Goal: Task Accomplishment & Management: Complete application form

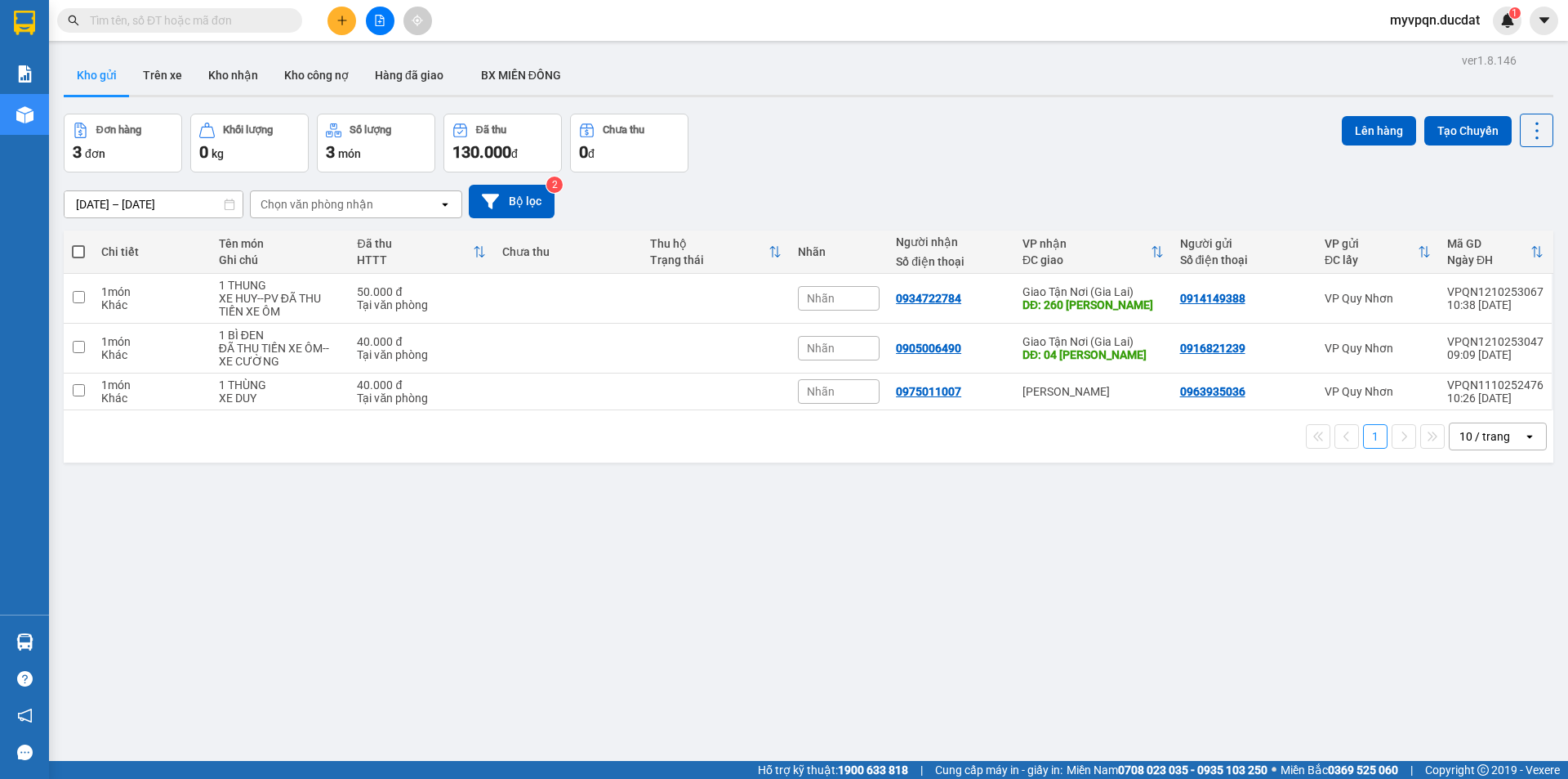
click at [337, 17] on icon "plus" at bounding box center [342, 20] width 12 height 12
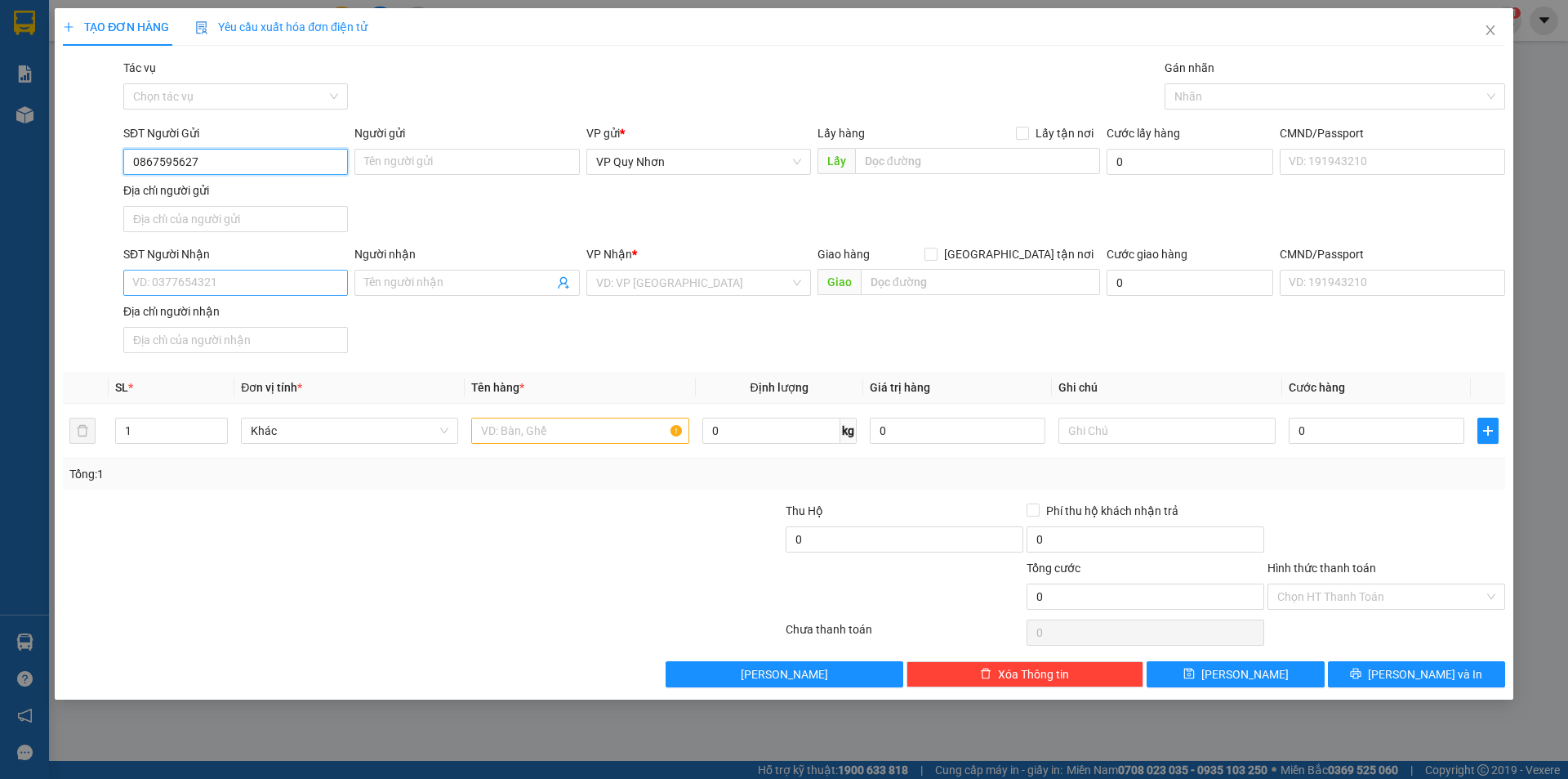
type input "0867595627"
click at [246, 283] on input "SĐT Người Nhận" at bounding box center [235, 282] width 225 height 26
type input "0968086567"
click at [688, 289] on input "search" at bounding box center [693, 282] width 193 height 25
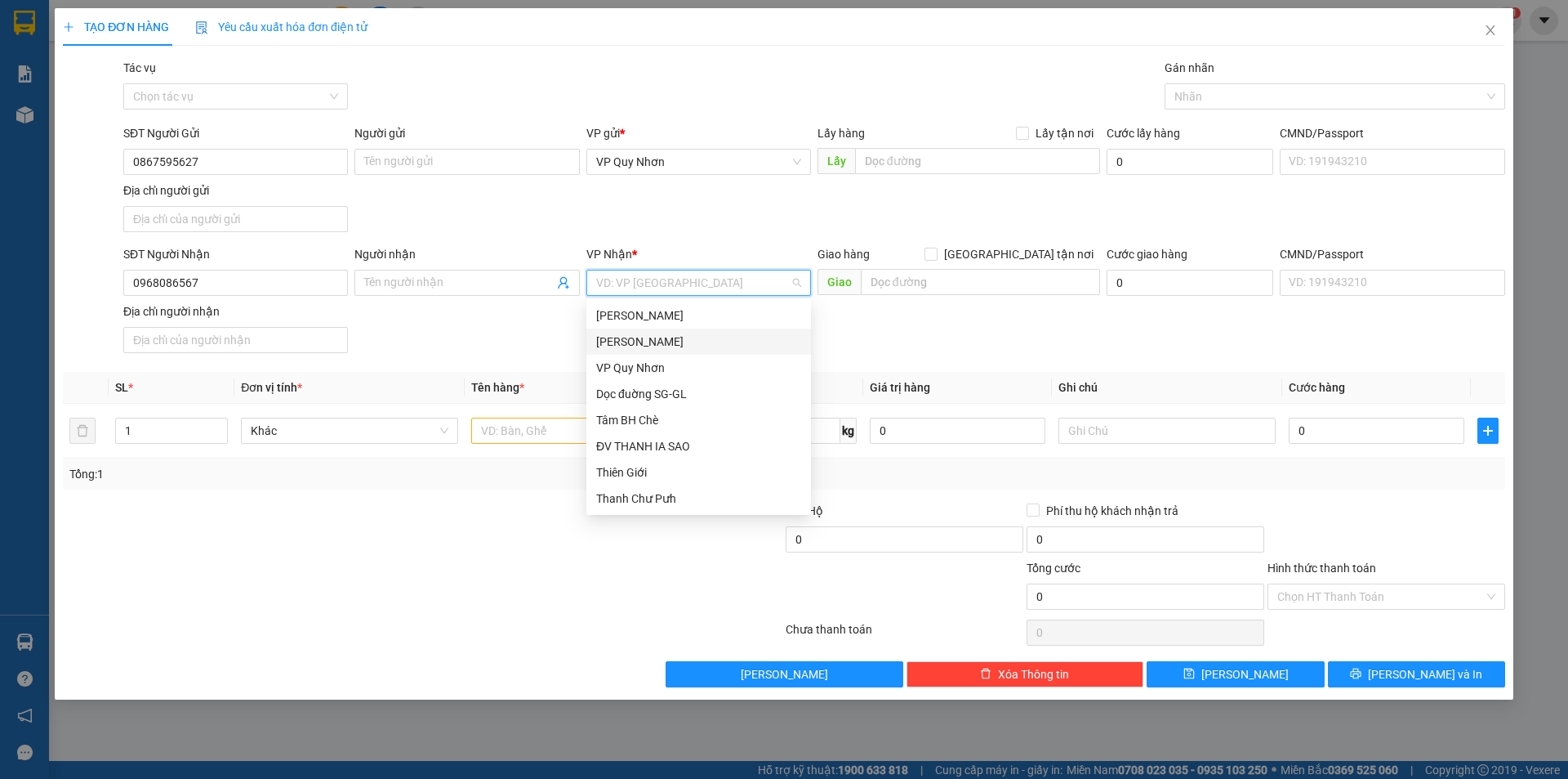
click at [674, 347] on div "[PERSON_NAME]" at bounding box center [698, 342] width 205 height 18
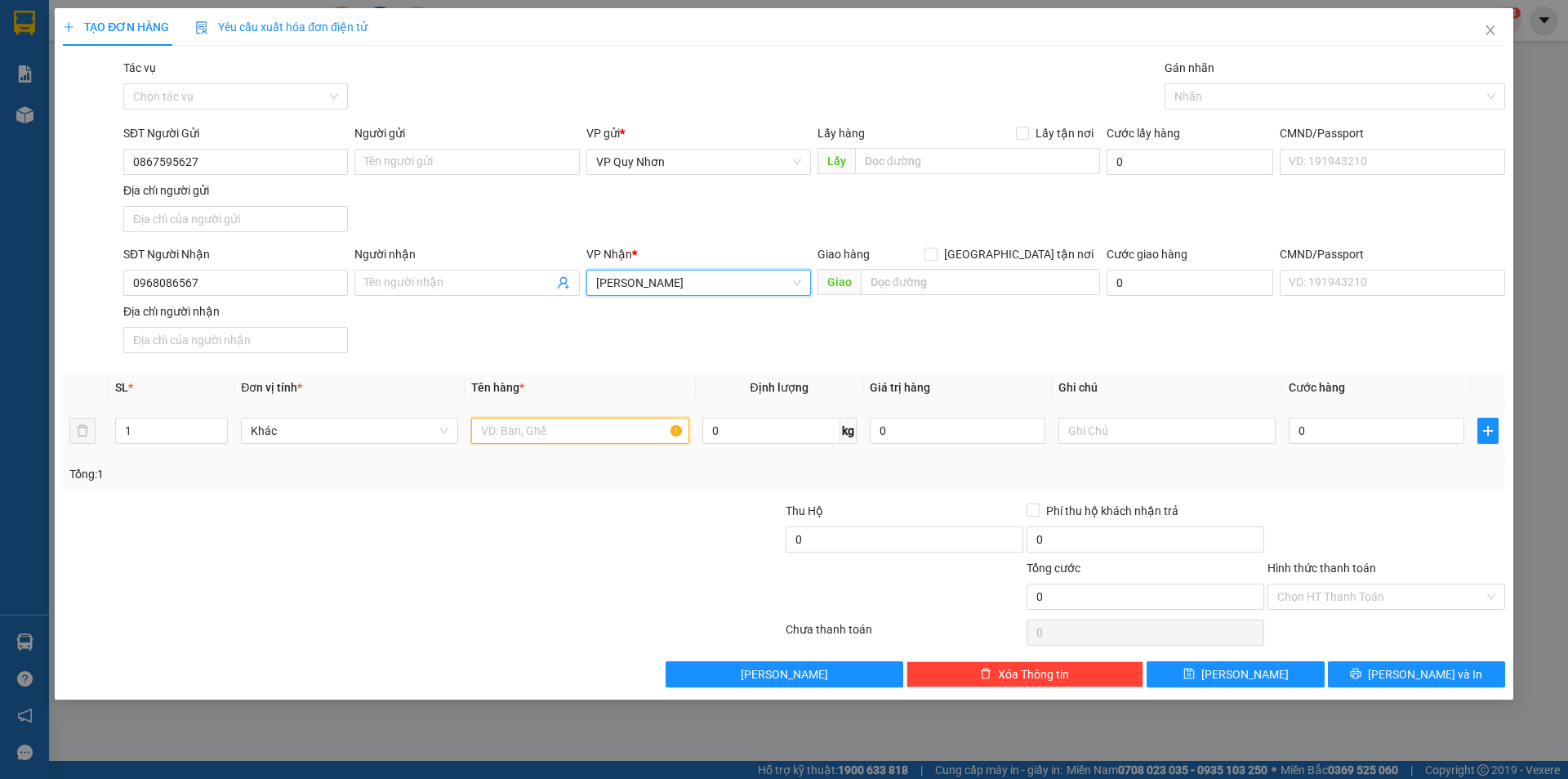
click at [600, 419] on input "text" at bounding box center [580, 430] width 217 height 26
type input "1 BÌ ĐỒ"
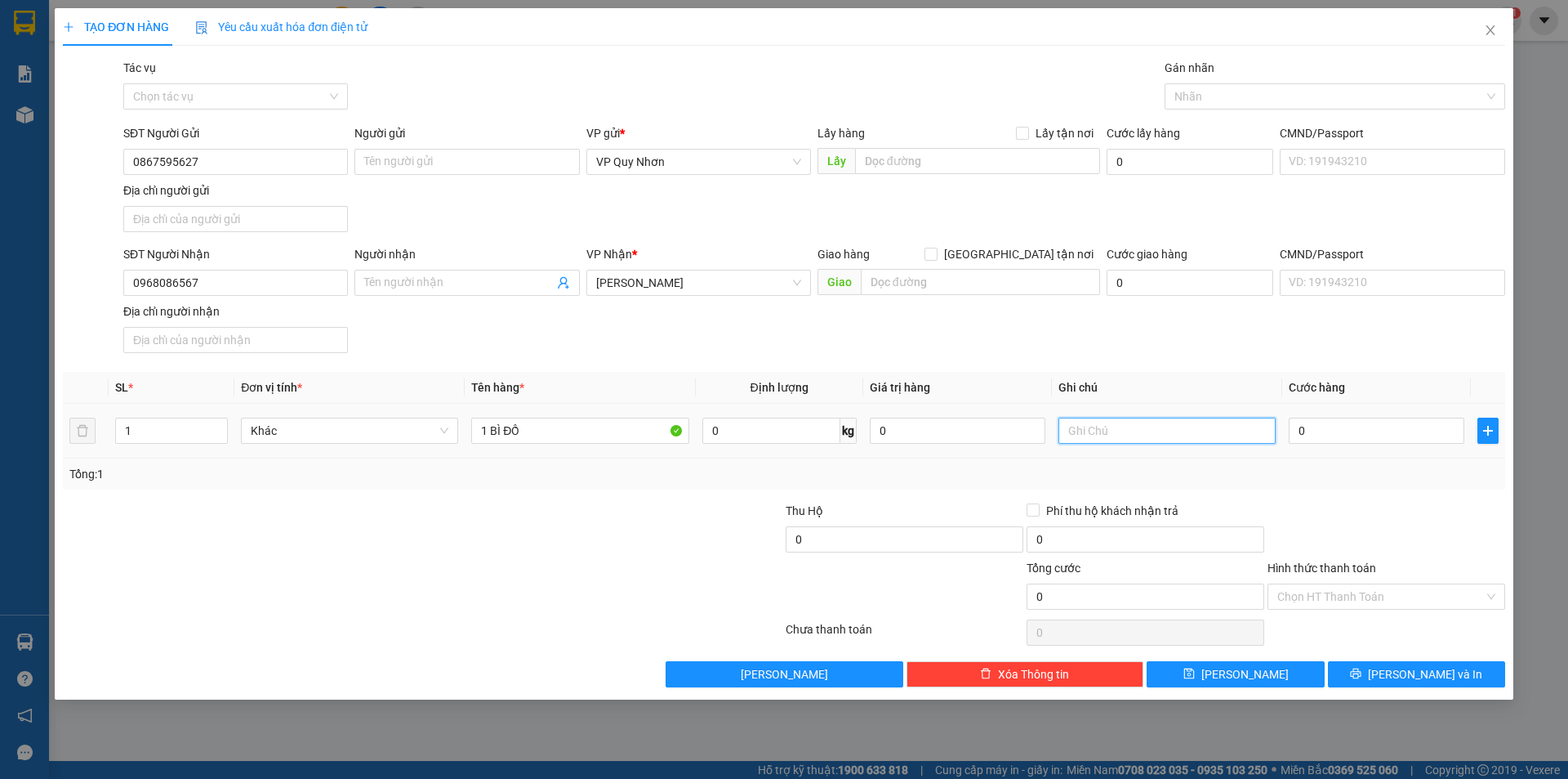
click at [1112, 423] on input "text" at bounding box center [1166, 430] width 217 height 26
type input "XE NAM"
click at [1381, 432] on input "0" at bounding box center [1376, 430] width 175 height 26
type input "3"
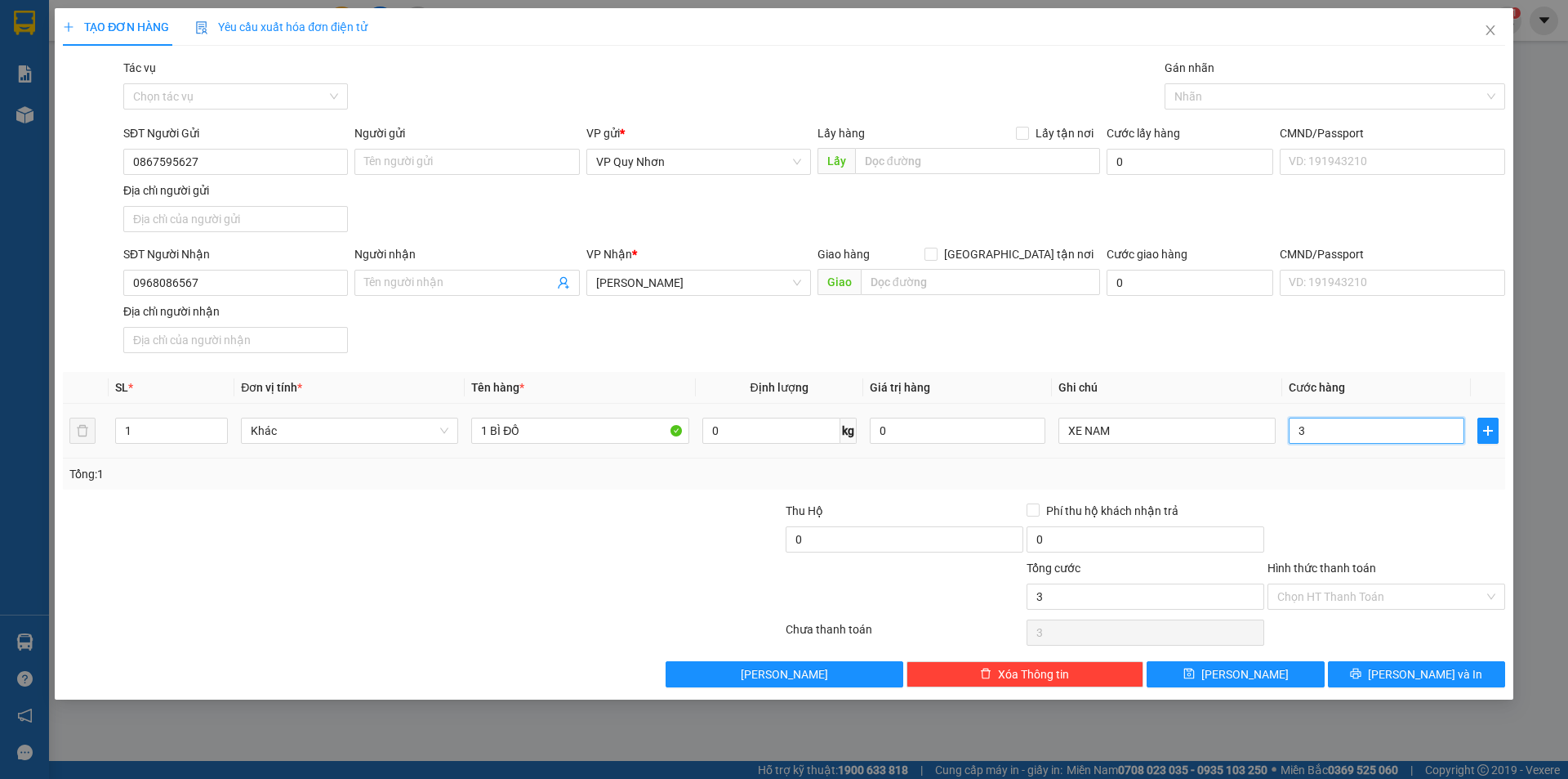
type input "3"
type input "30"
type input "300"
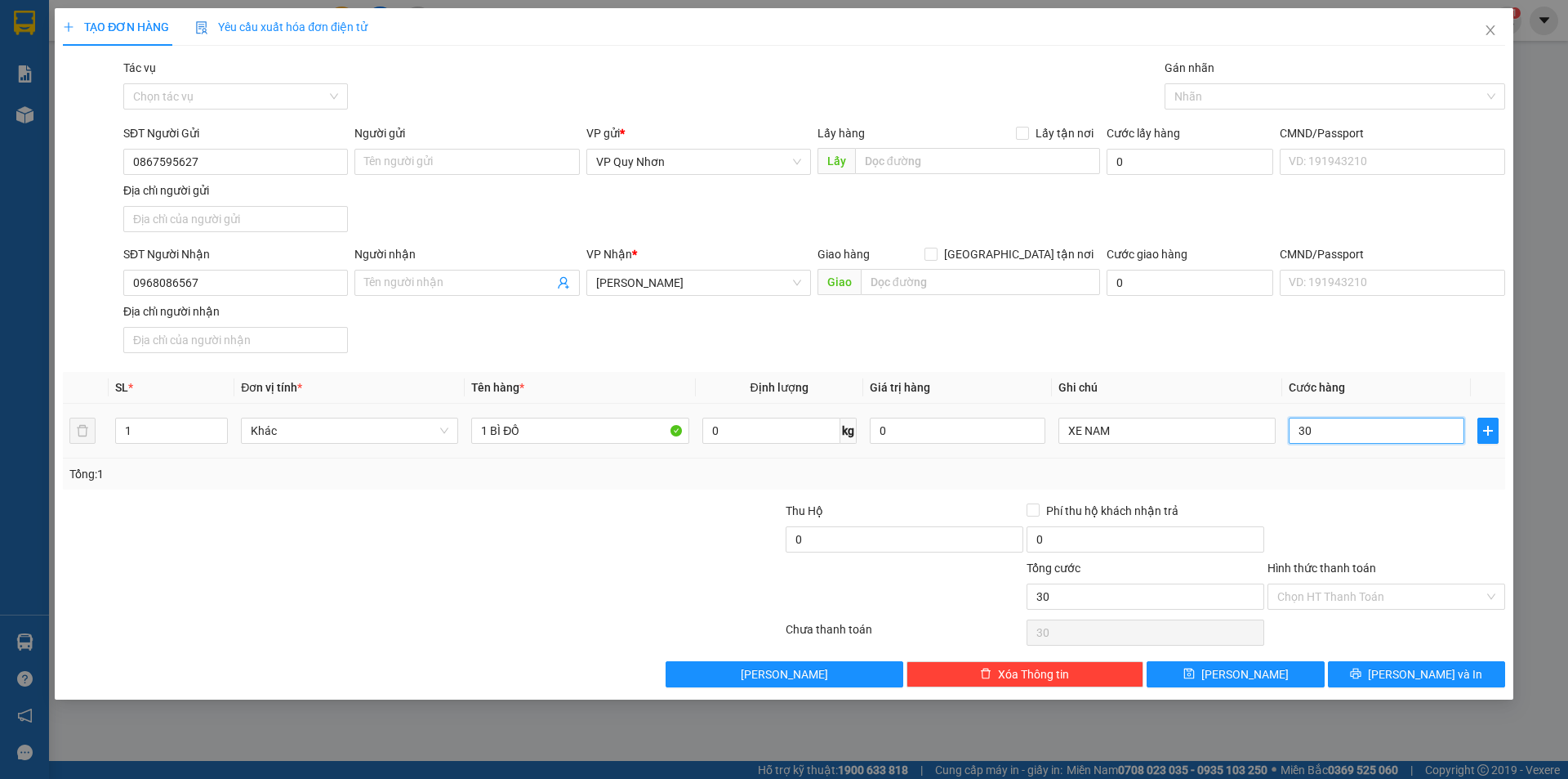
type input "300"
type input "3.000"
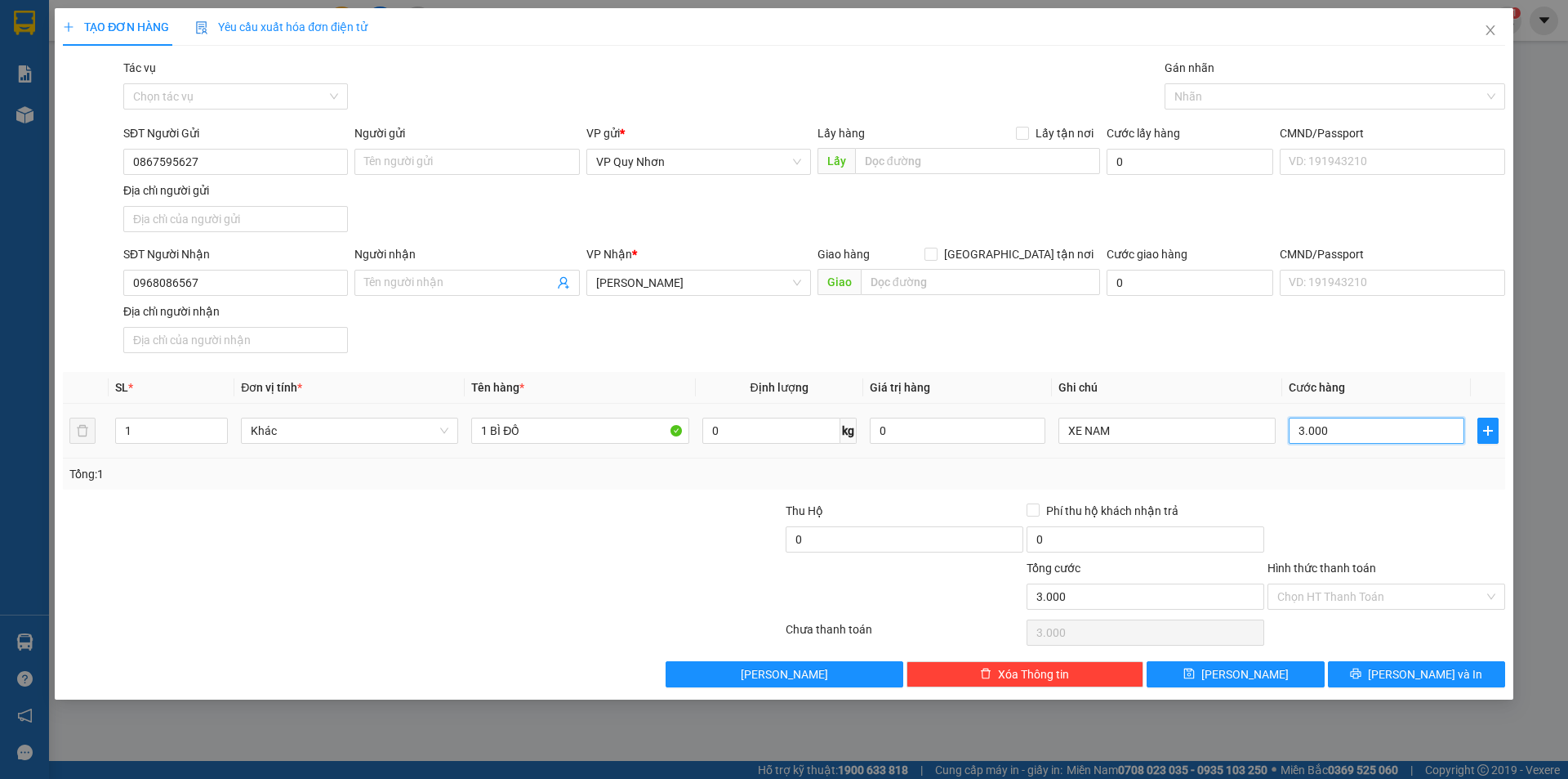
type input "30.000"
click at [1374, 595] on input "Hình thức thanh toán" at bounding box center [1380, 596] width 206 height 25
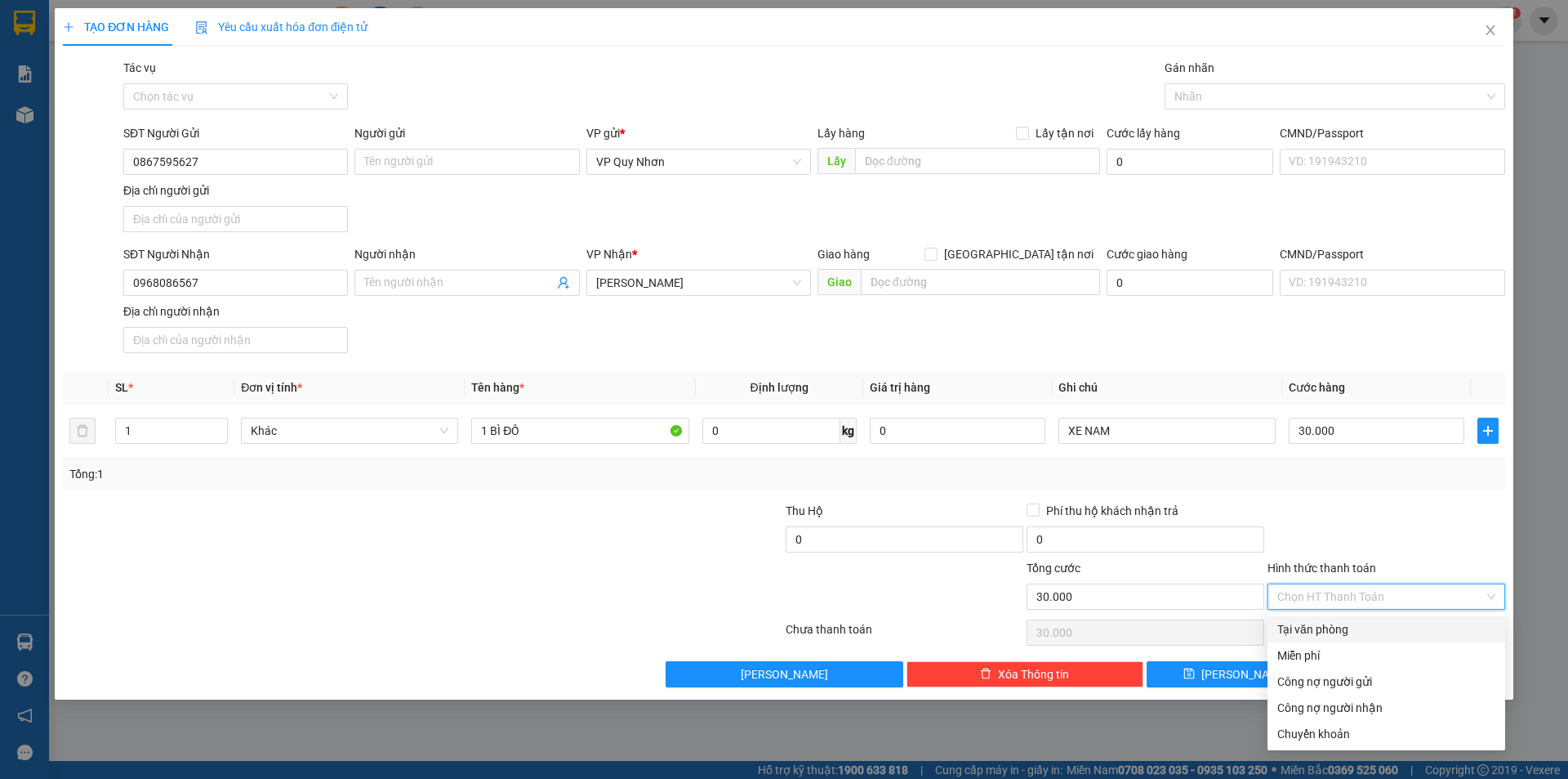
click at [1333, 625] on div "Tại văn phòng" at bounding box center [1385, 629] width 218 height 18
type input "0"
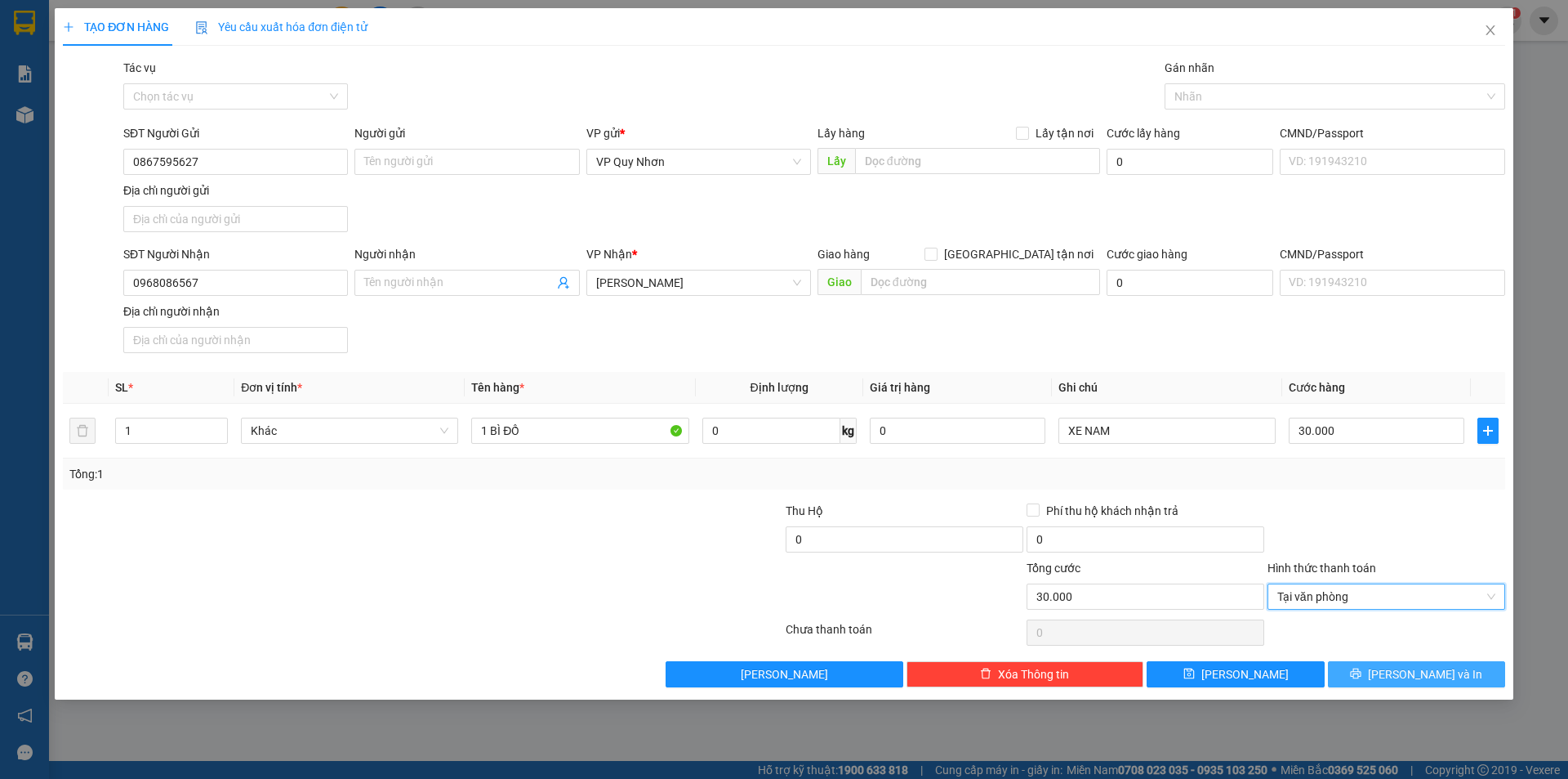
click at [1361, 674] on icon "printer" at bounding box center [1355, 673] width 12 height 12
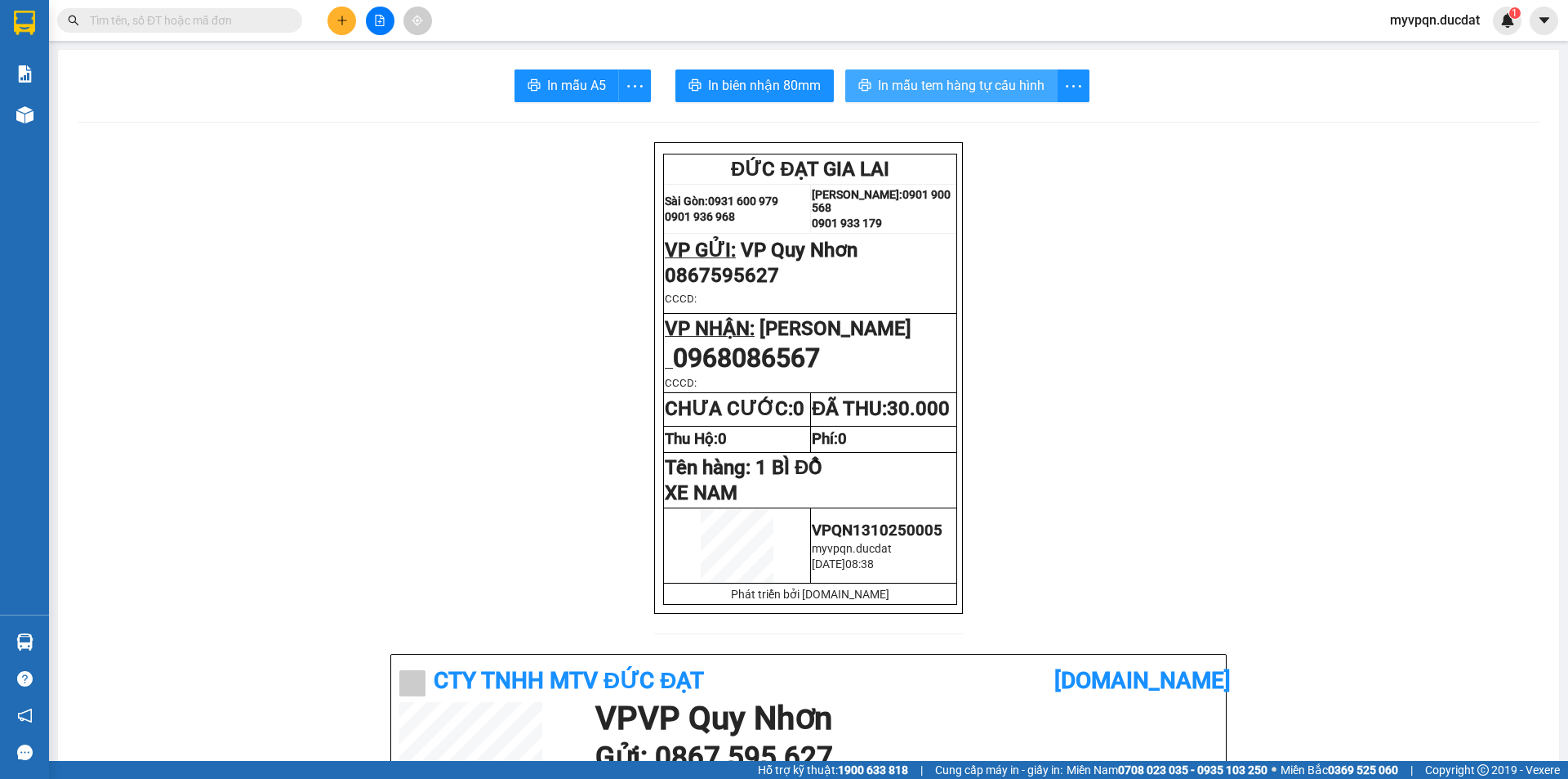
click at [982, 83] on span "In mẫu tem hàng tự cấu hình" at bounding box center [961, 85] width 166 height 20
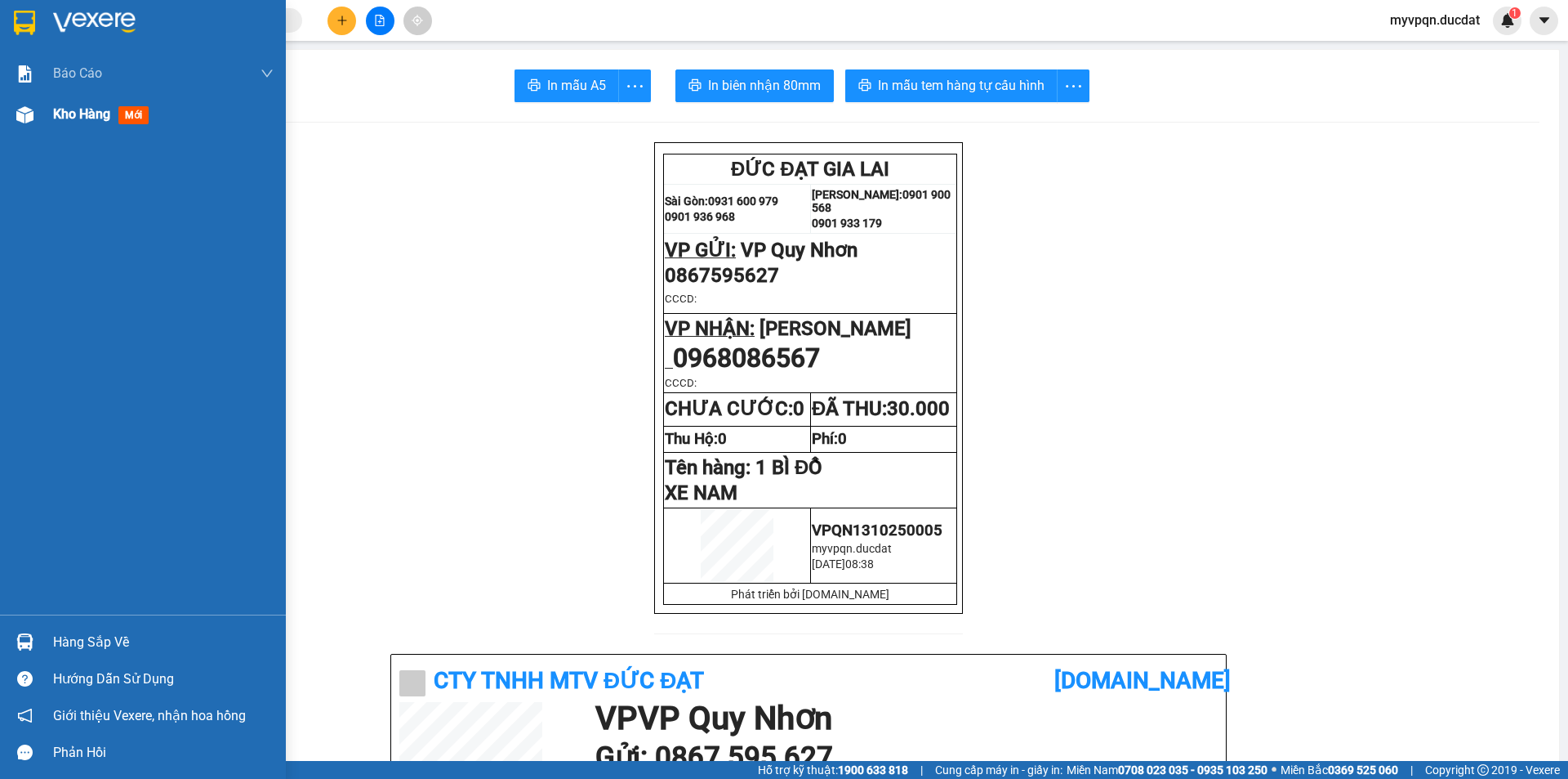
click at [31, 115] on img at bounding box center [25, 114] width 17 height 17
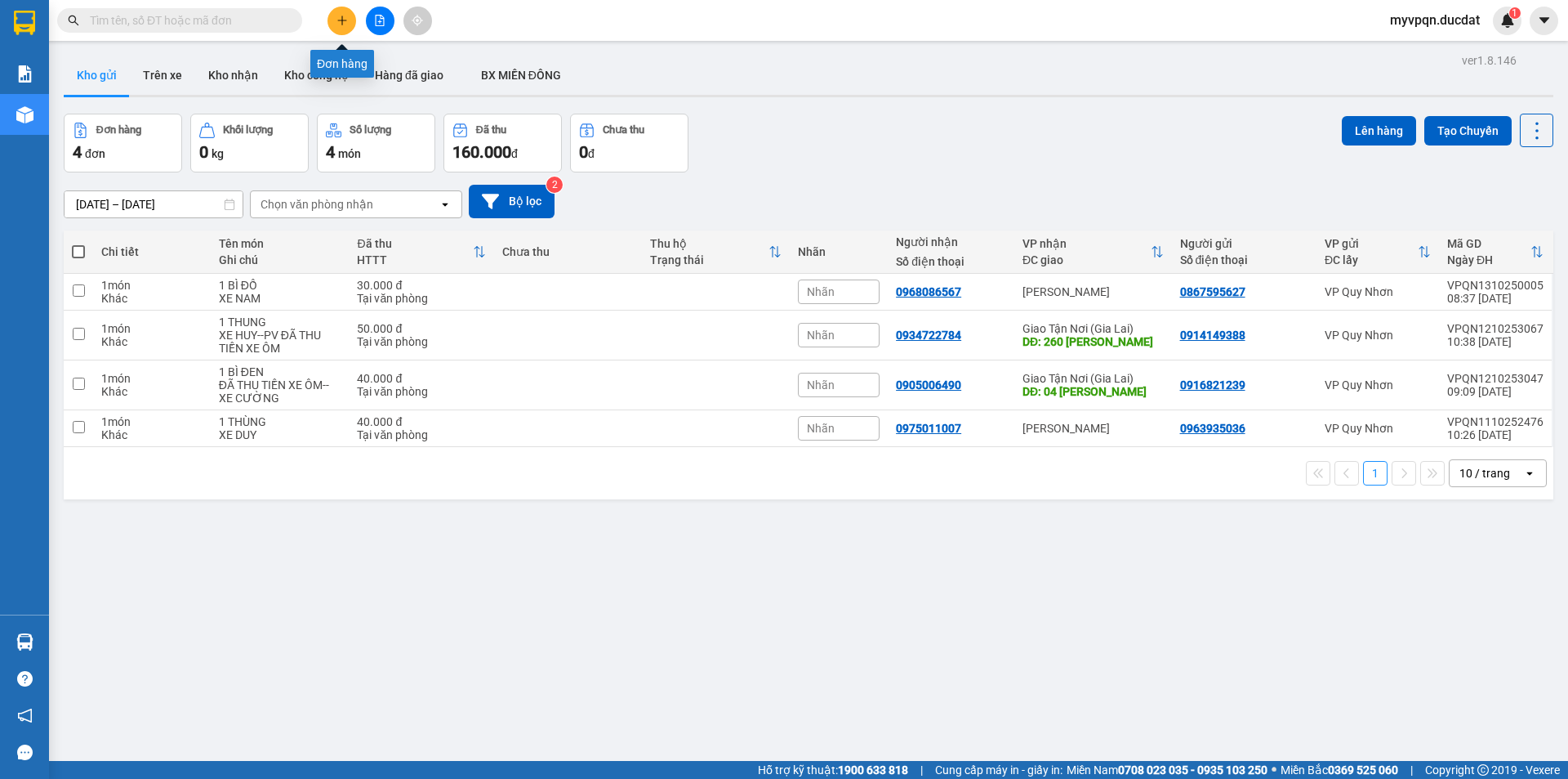
click at [346, 18] on icon "plus" at bounding box center [342, 20] width 12 height 12
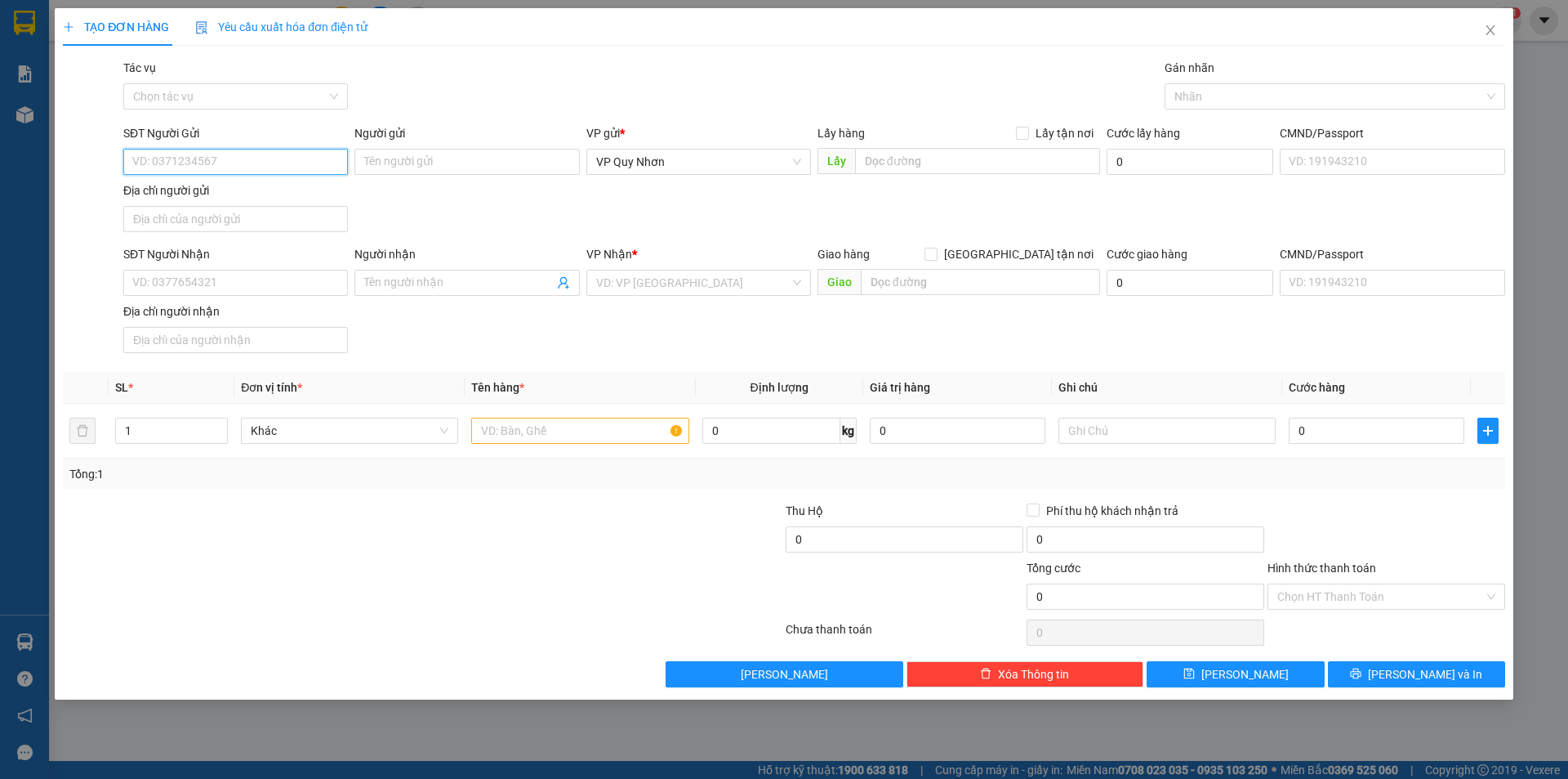
click at [205, 162] on input "SĐT Người Gửi" at bounding box center [235, 162] width 225 height 26
type input "0915490038"
click at [274, 192] on div "0915490038" at bounding box center [235, 195] width 205 height 18
type input "0903599972"
type input "0915490038"
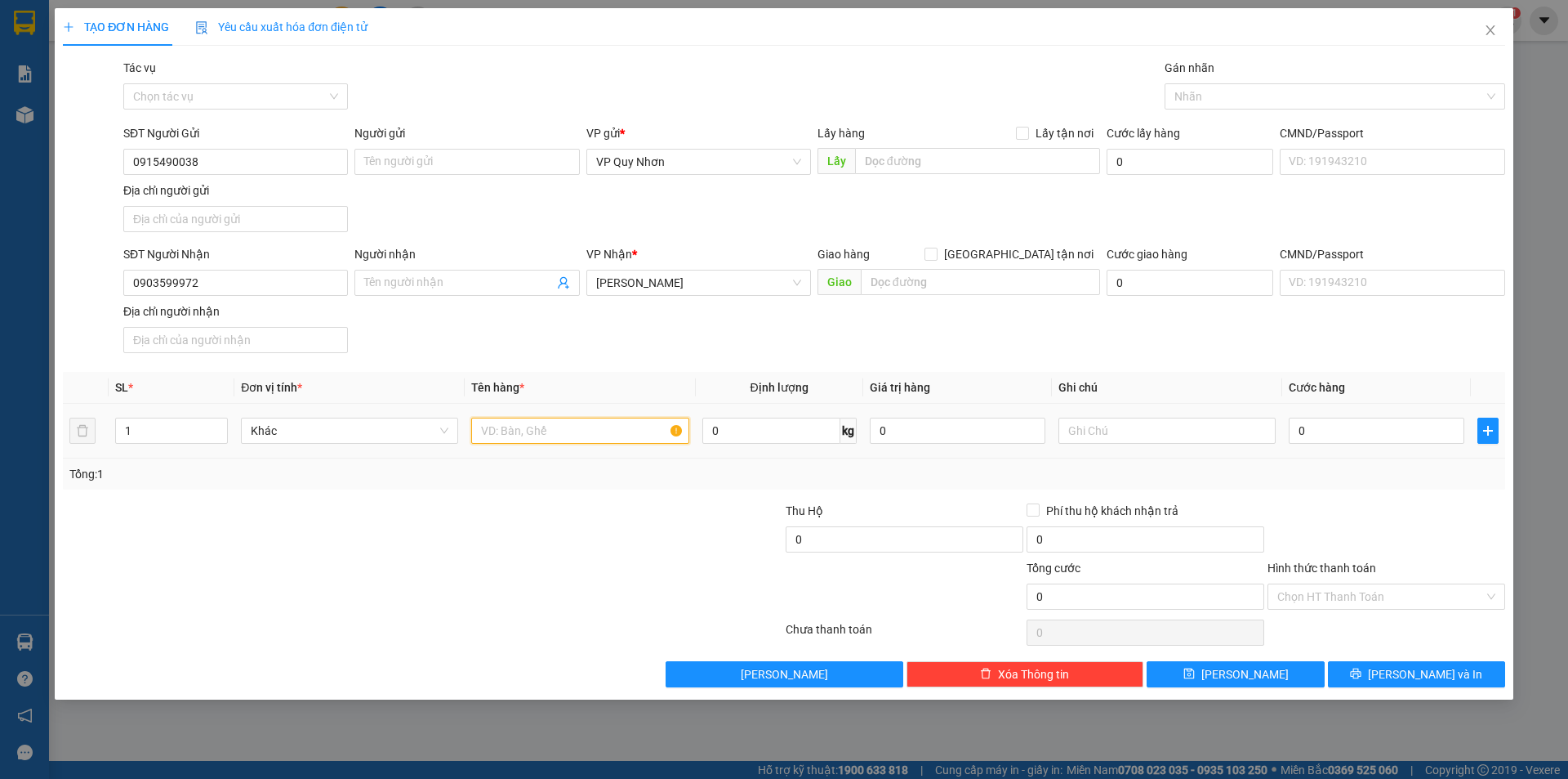
click at [611, 430] on input "text" at bounding box center [580, 430] width 217 height 26
type input "1 THÙNG"
click at [1150, 431] on input "text" at bounding box center [1166, 430] width 217 height 26
type input "XE NAM"
click at [1328, 430] on input "0" at bounding box center [1376, 430] width 175 height 26
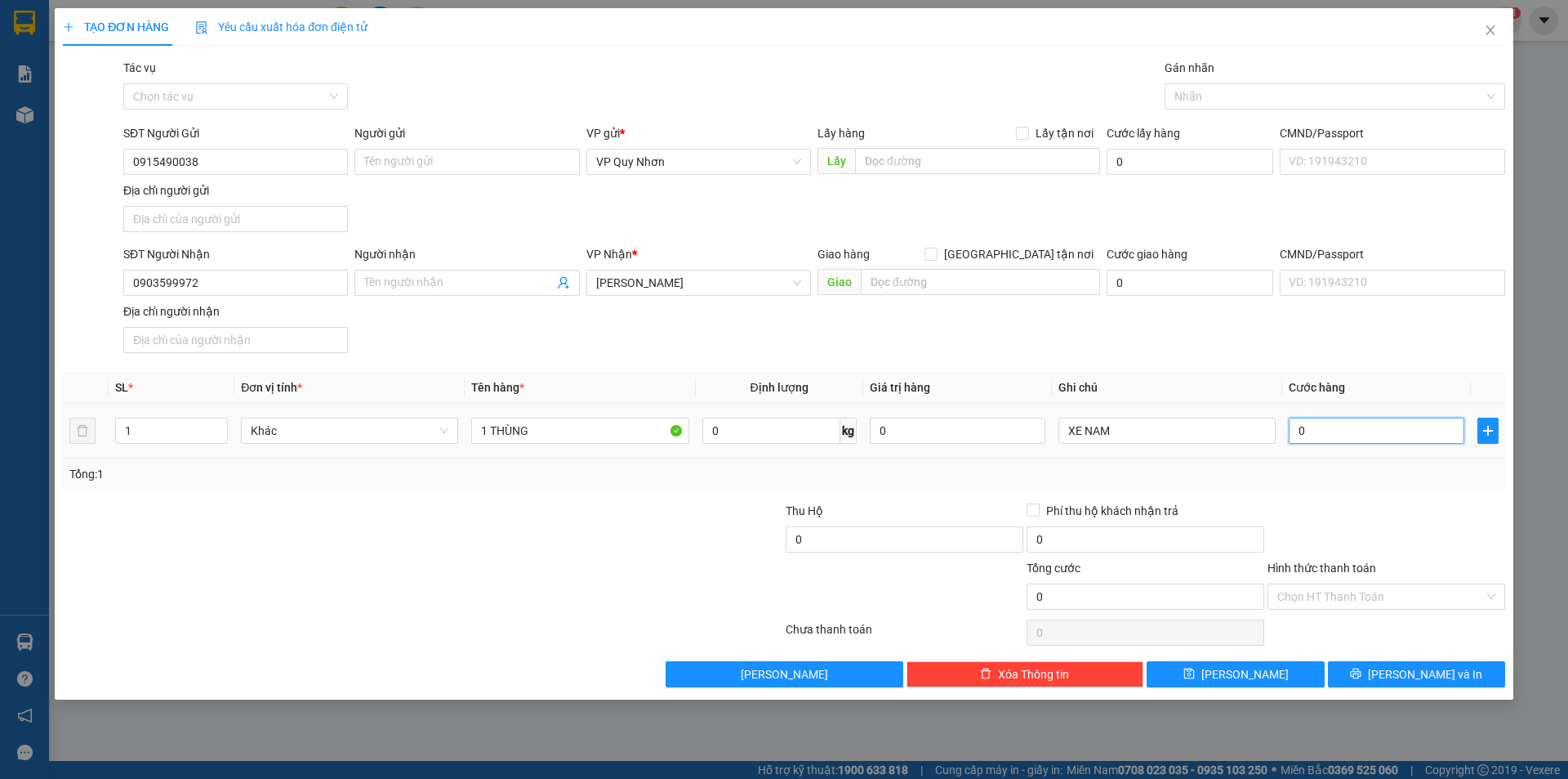
type input "9"
type input "90"
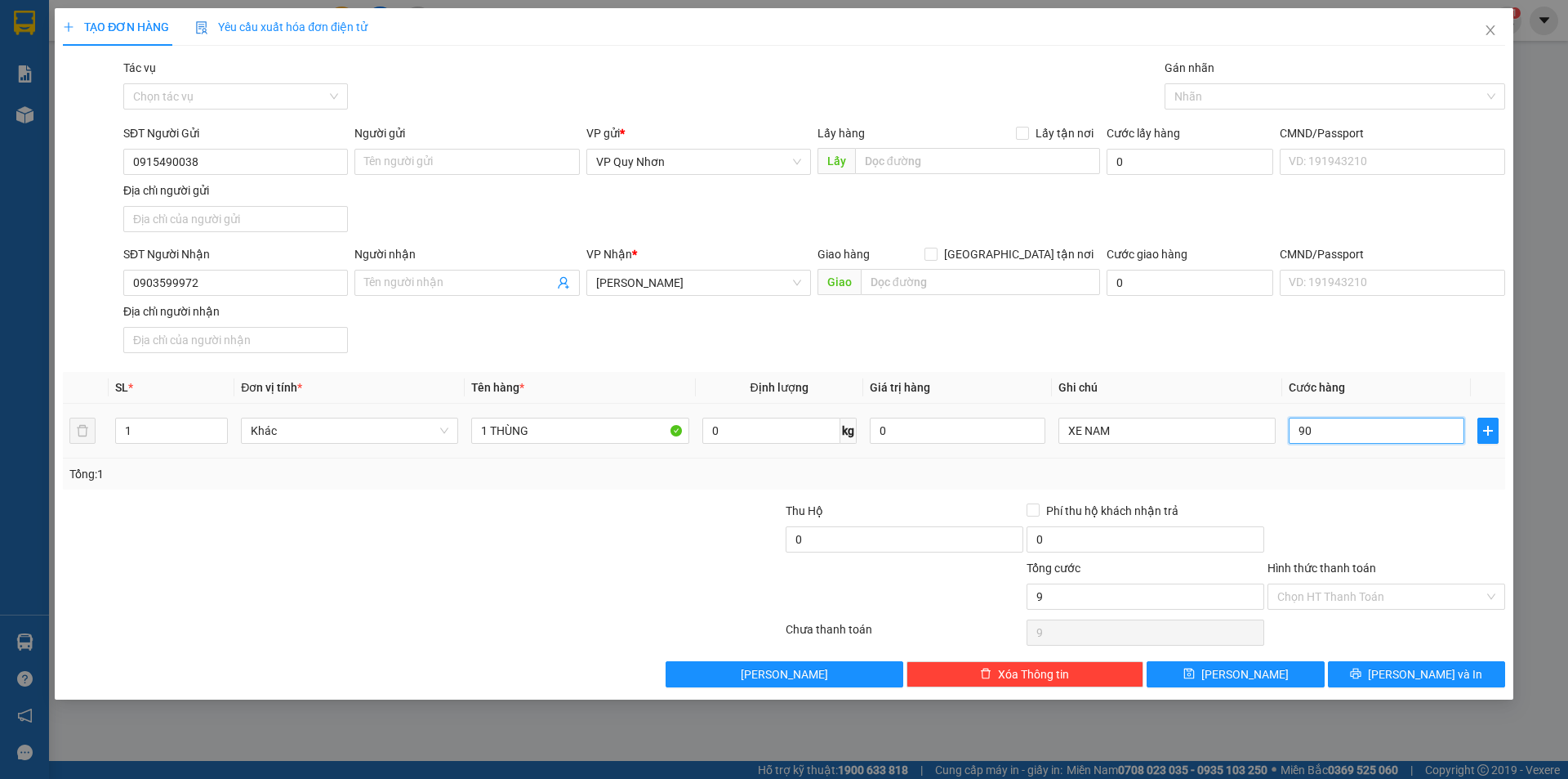
type input "90"
type input "9"
type input "0"
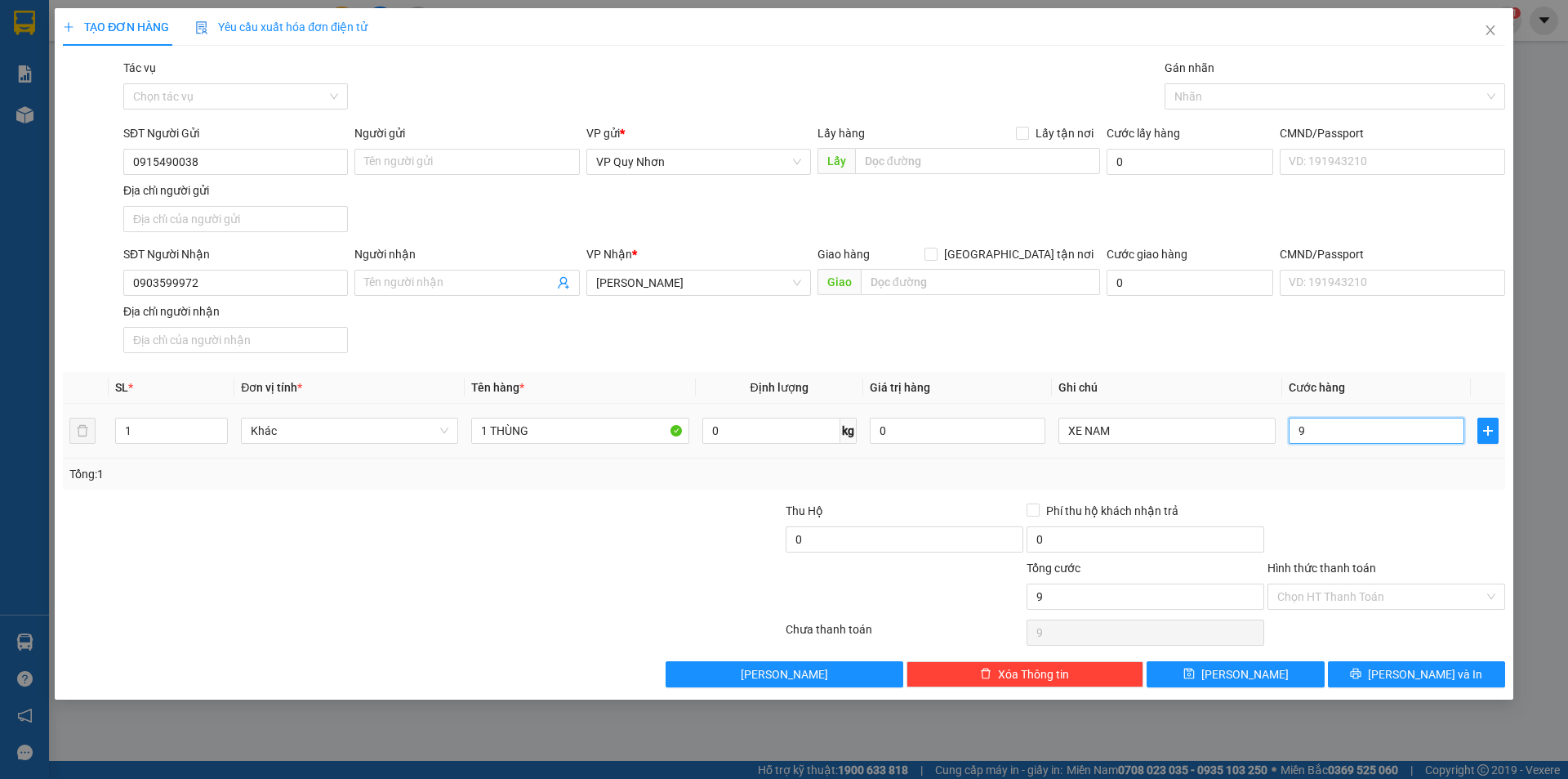
type input "0"
type input "03"
type input "3"
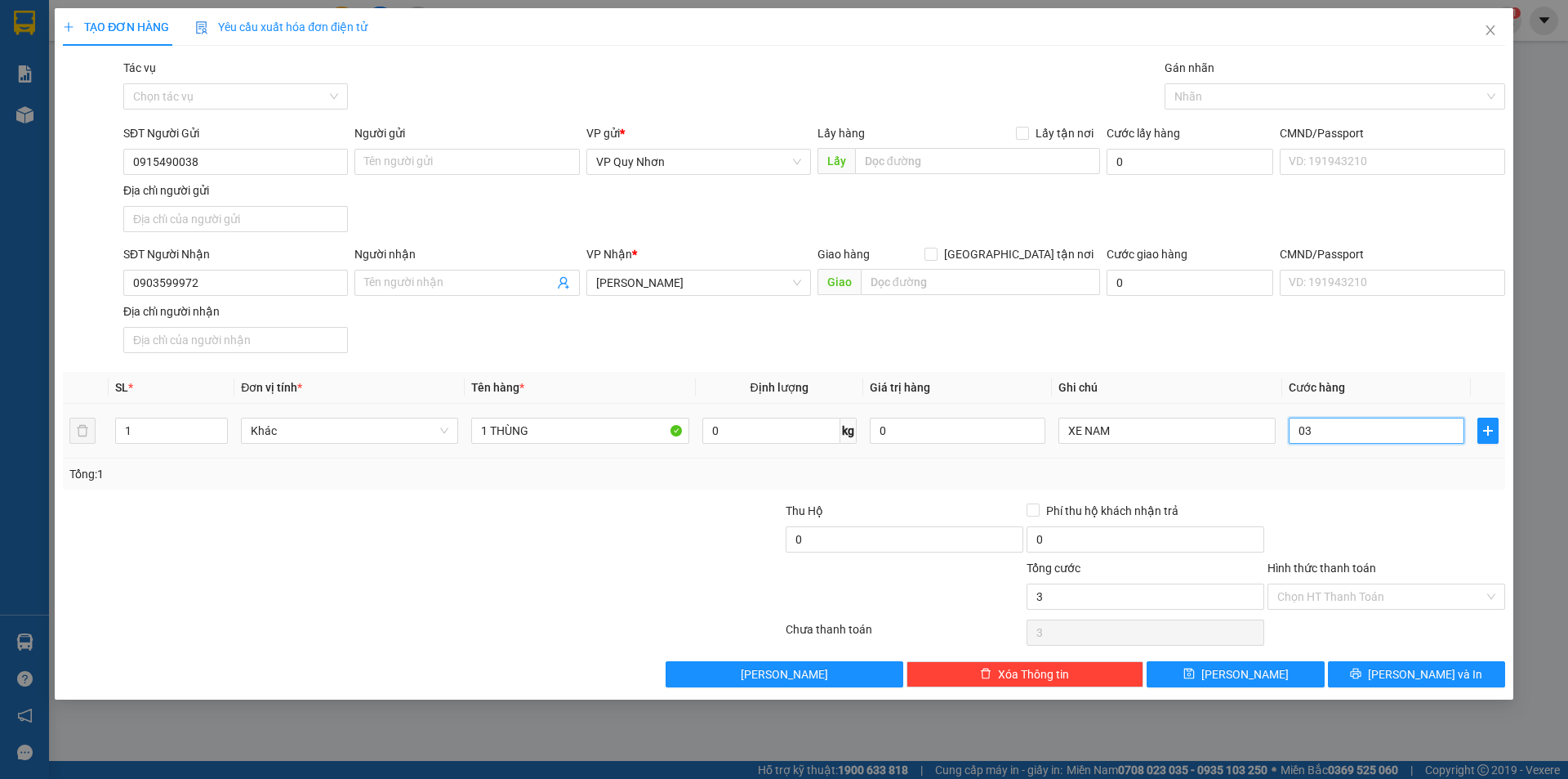
type input "030"
type input "30"
type input "0.300"
type input "300"
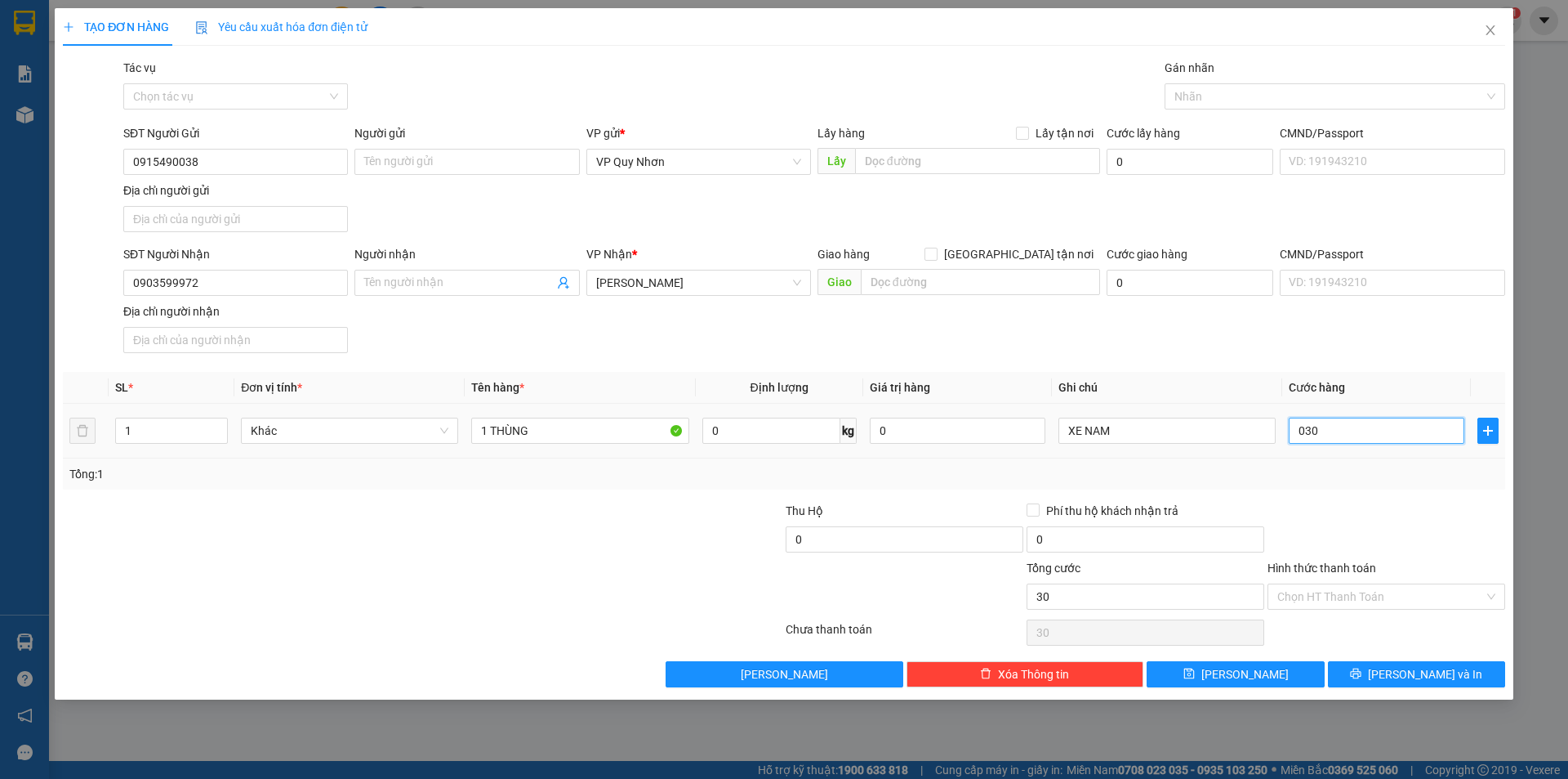
type input "300"
type input "030"
type input "30"
type input "03"
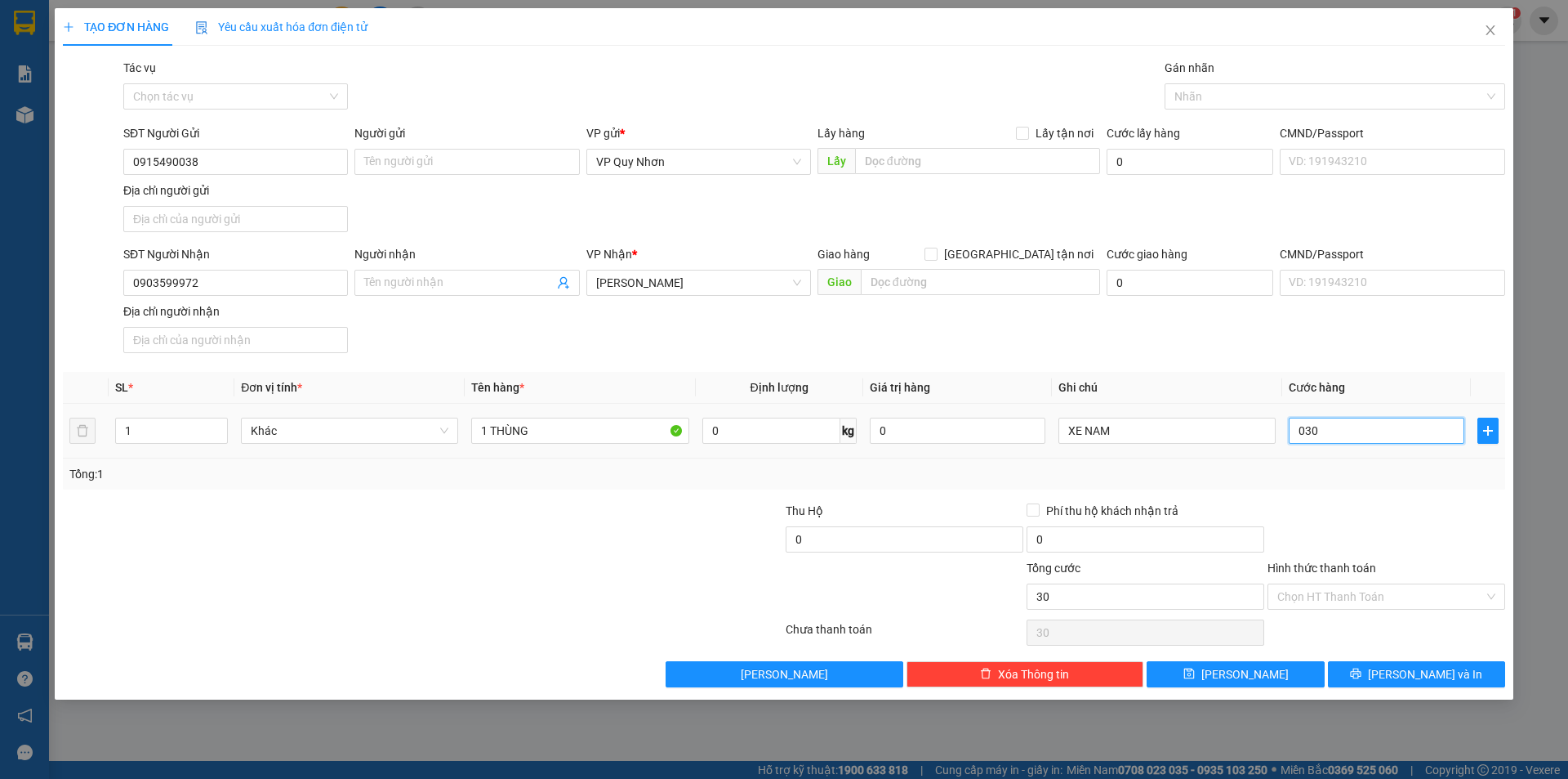
type input "3"
type input "0"
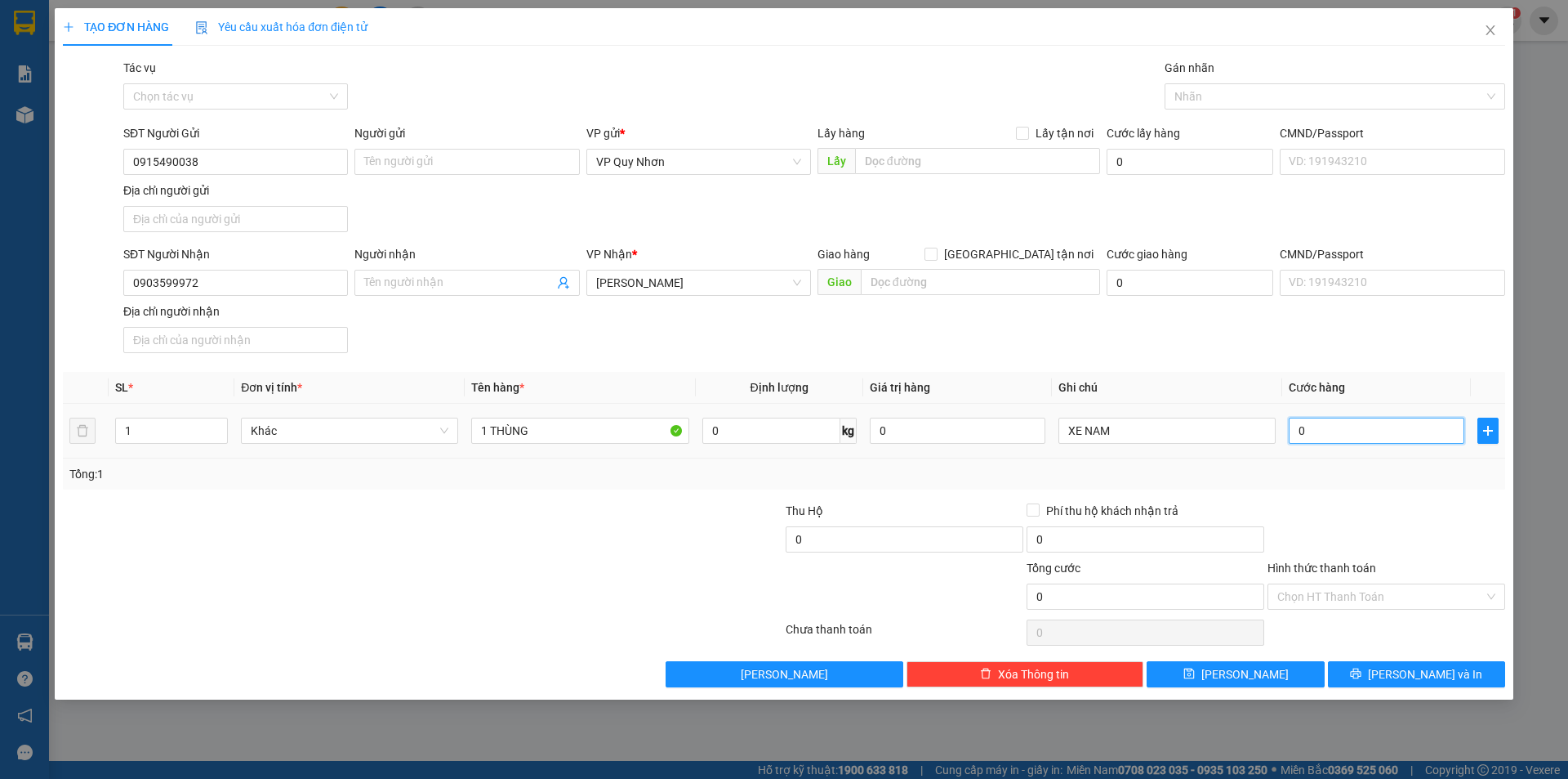
type input "03"
type input "3"
type input "030"
type input "30"
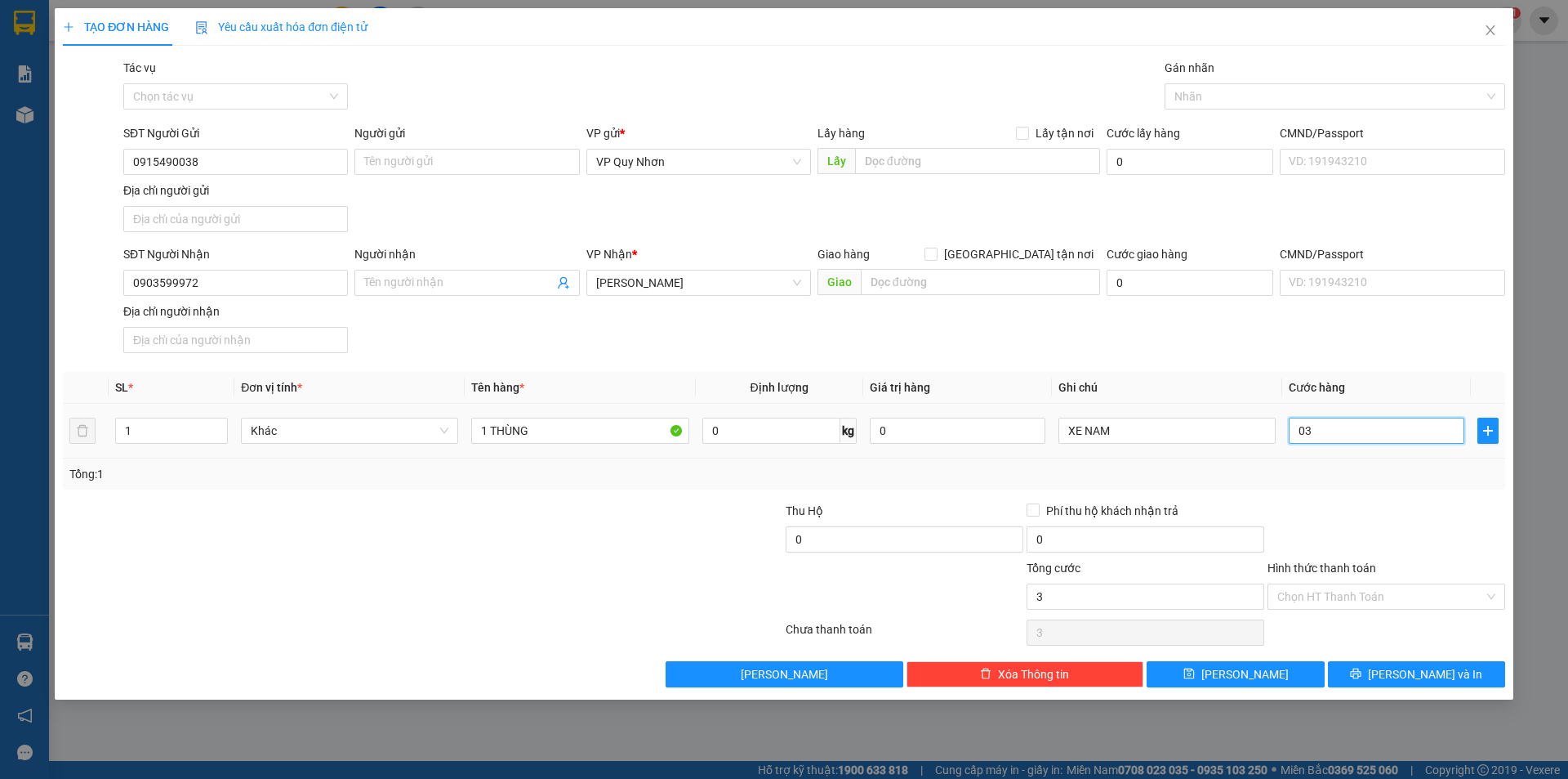
type input "30"
type input "0.300"
type input "300"
type input "030"
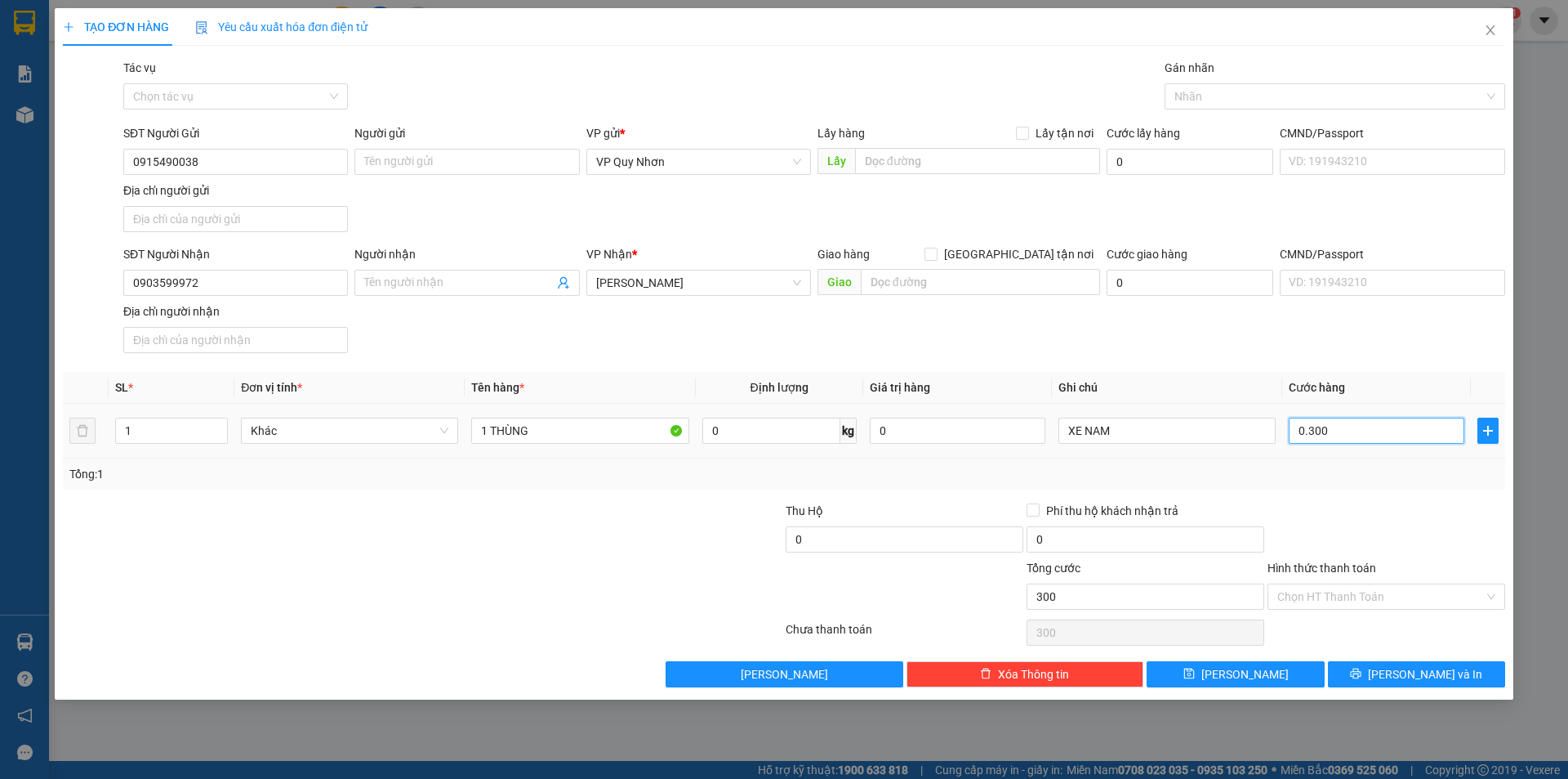
type input "30"
type input "03"
type input "3"
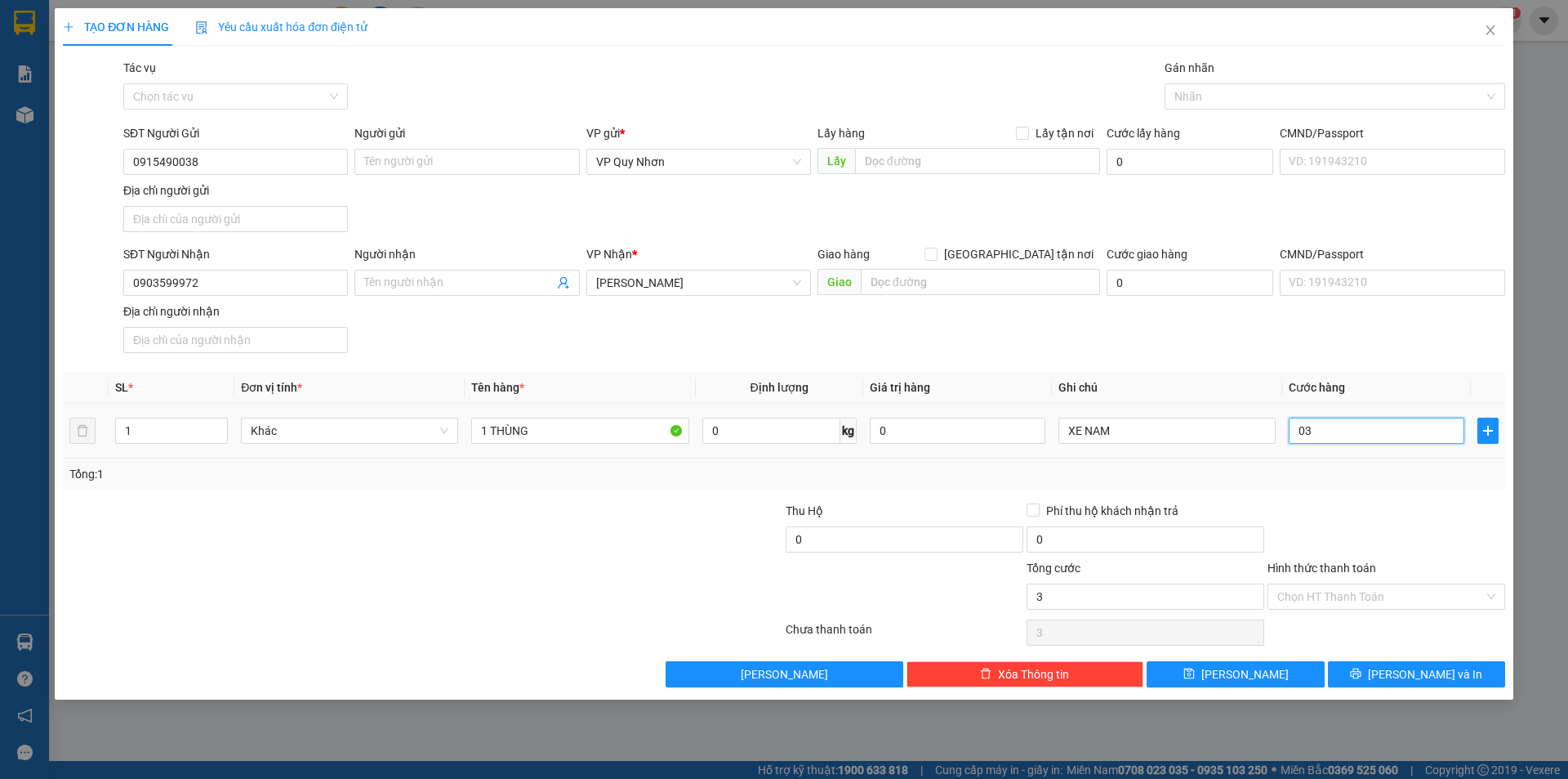
type input "0"
click at [1298, 425] on input "0" at bounding box center [1376, 430] width 175 height 26
type input "30"
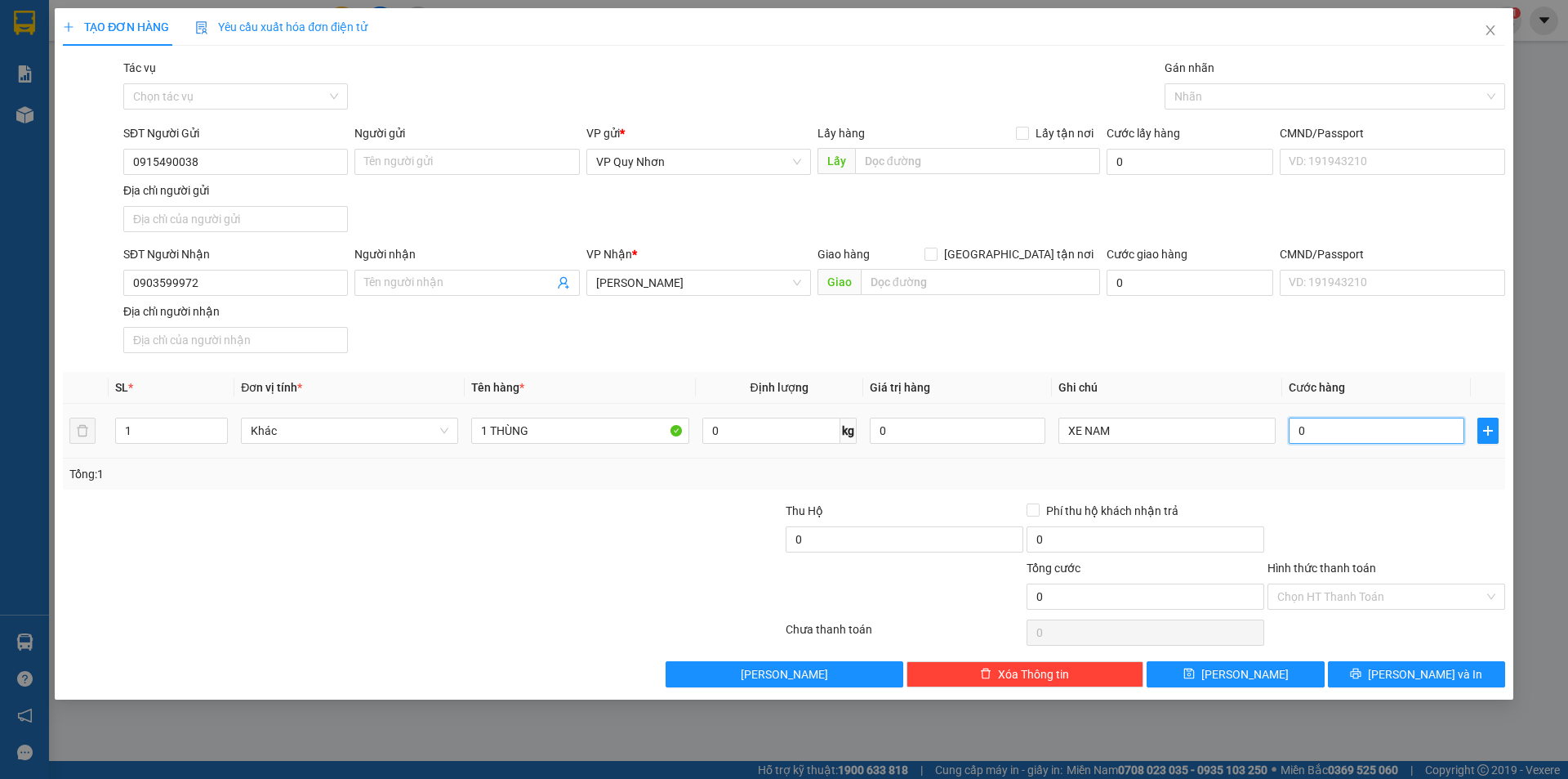
type input "30"
click at [1341, 425] on input "30" at bounding box center [1376, 430] width 175 height 26
type input "300"
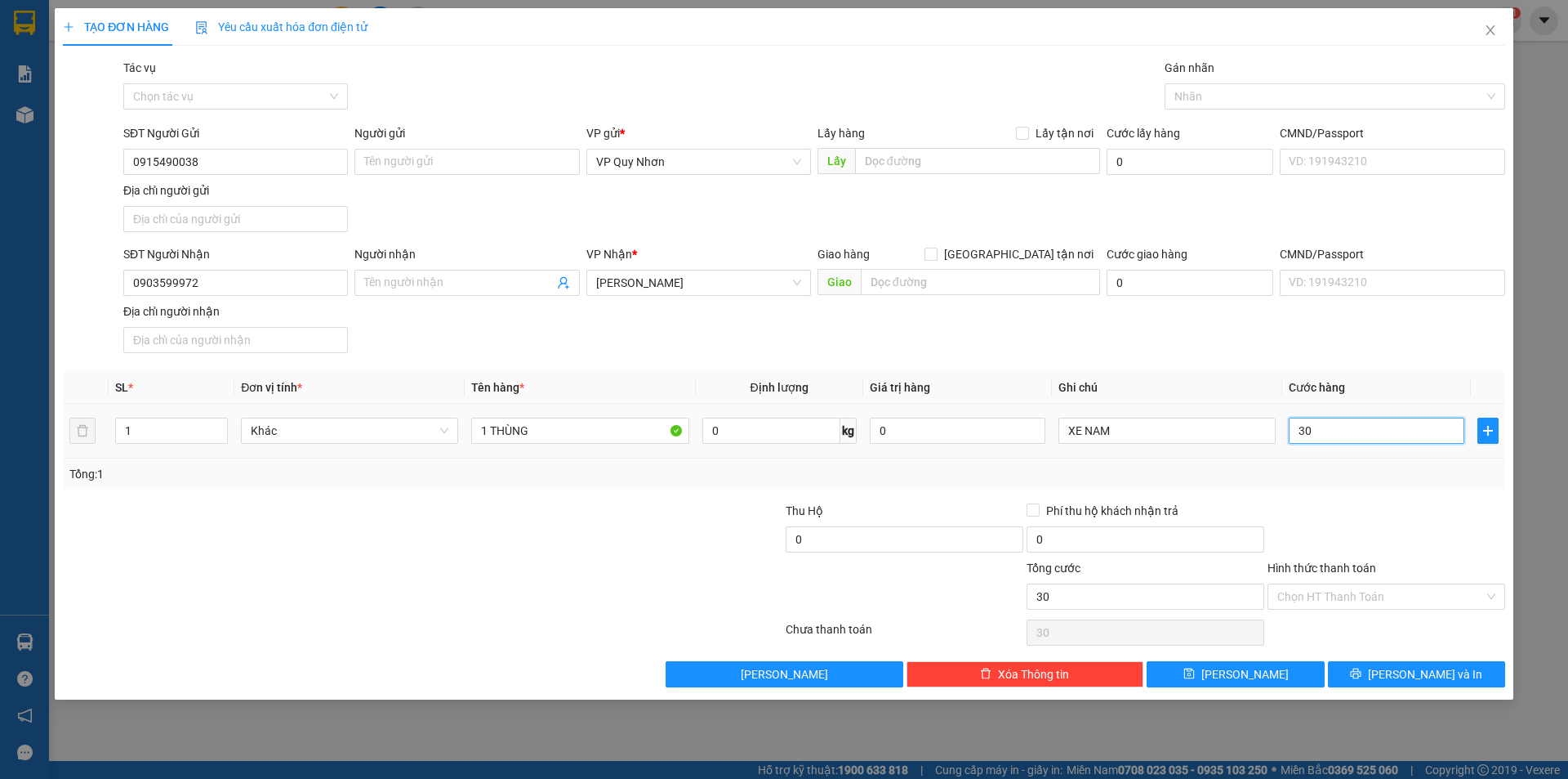
type input "300"
type input "3.000"
type input "30.000"
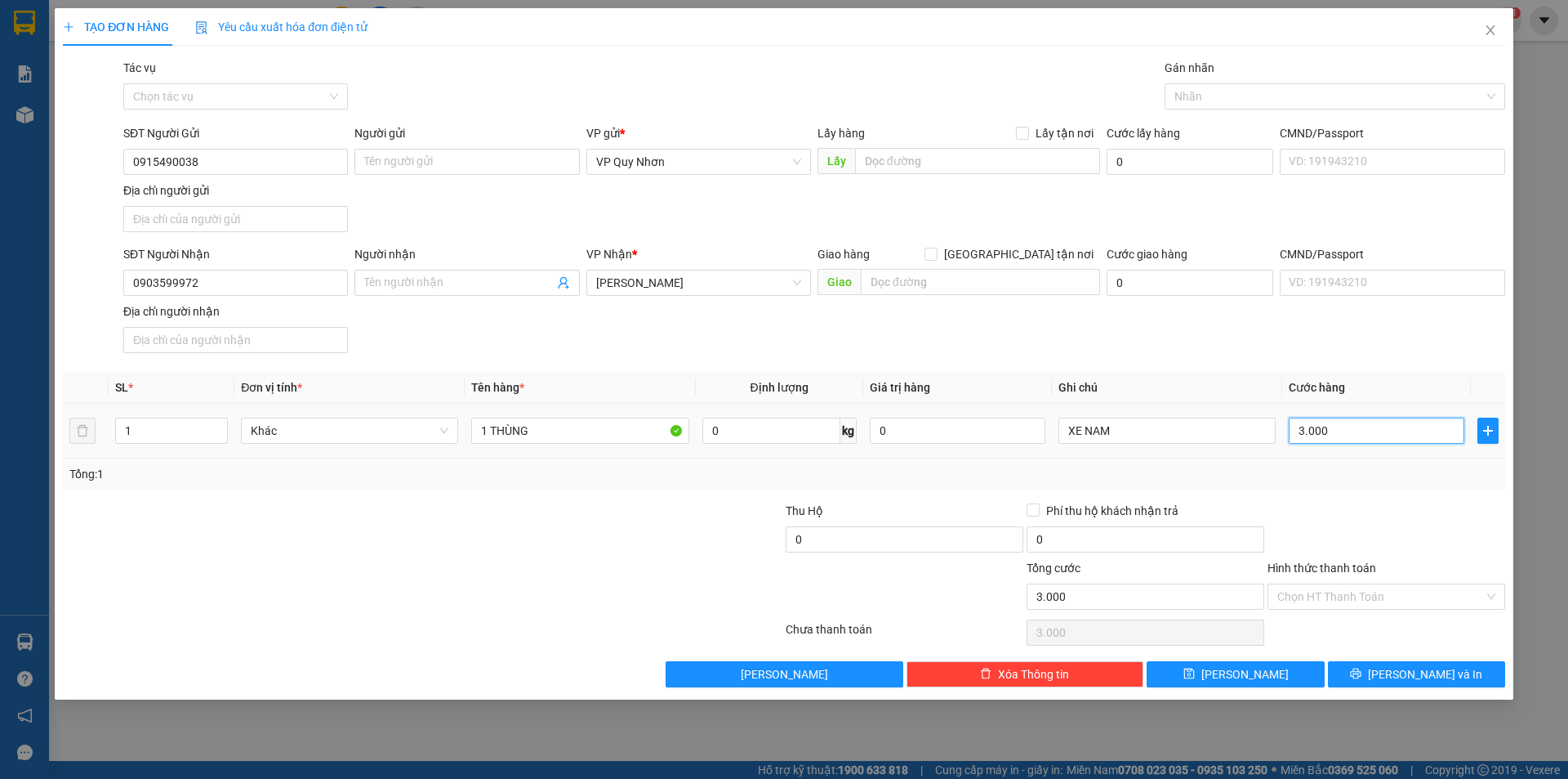
type input "30.000"
click at [1350, 595] on input "Hình thức thanh toán" at bounding box center [1380, 596] width 206 height 25
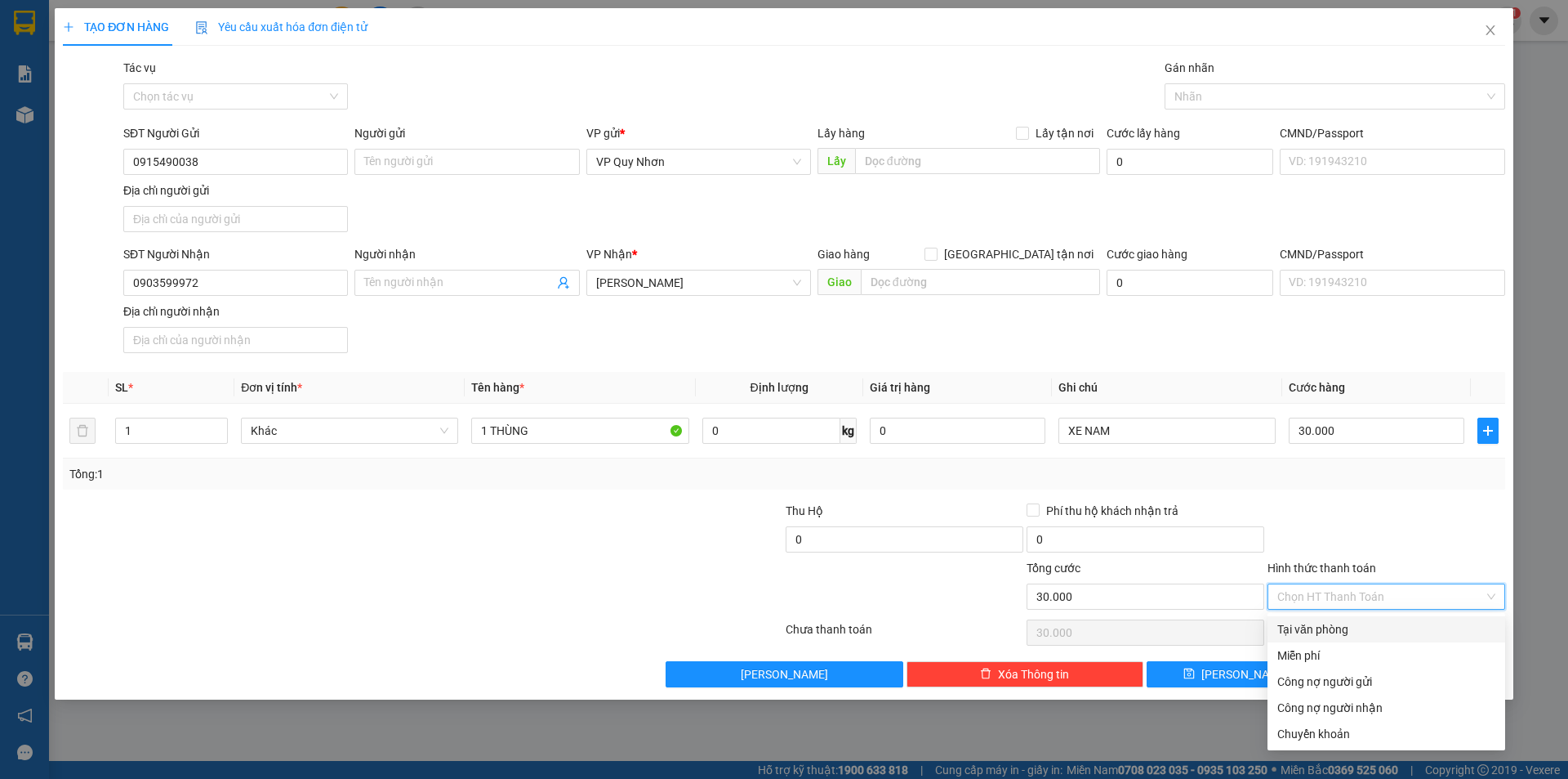
click at [1386, 518] on div at bounding box center [1386, 530] width 241 height 58
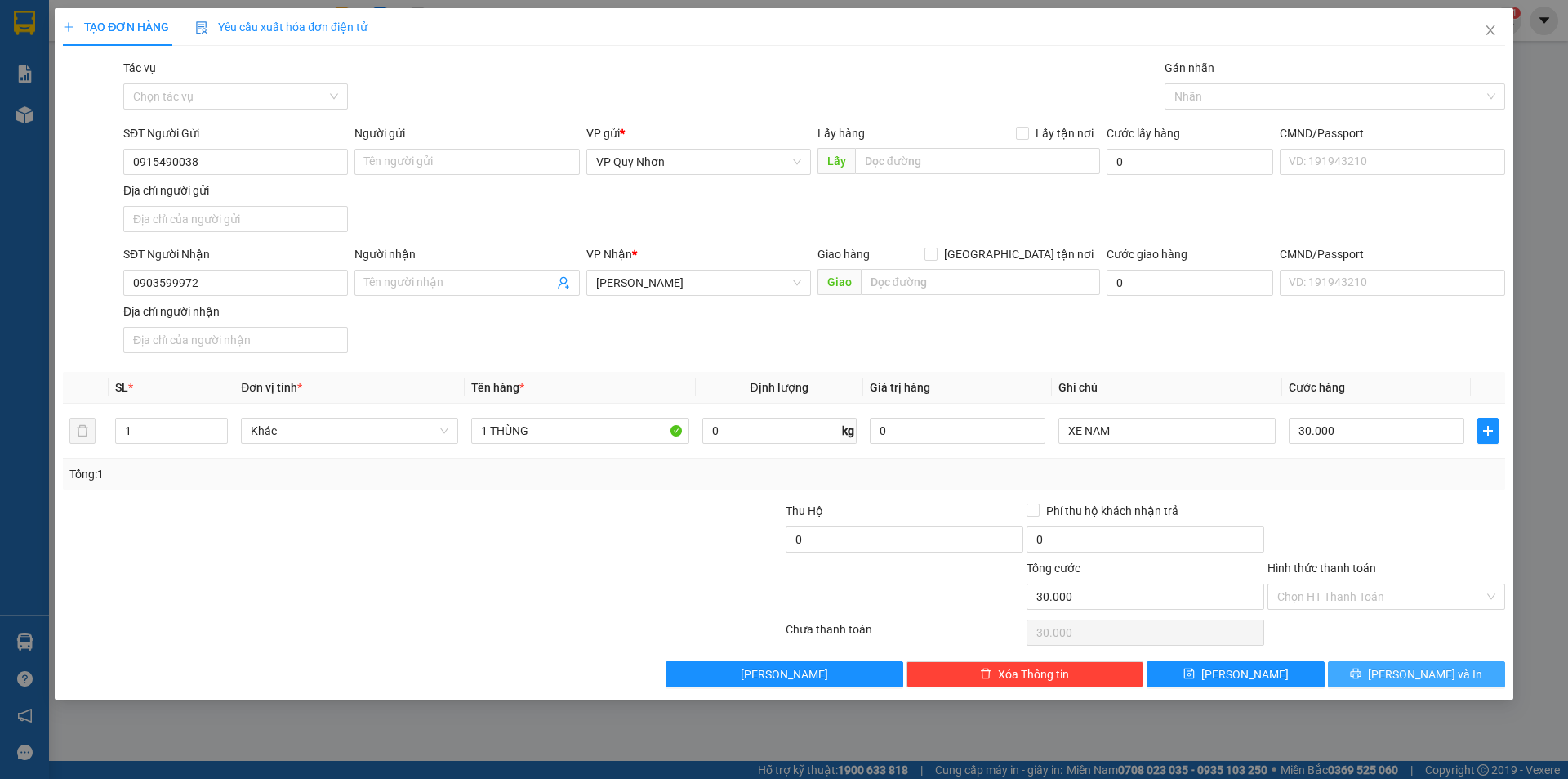
click at [1420, 670] on span "[PERSON_NAME] và In" at bounding box center [1424, 674] width 114 height 18
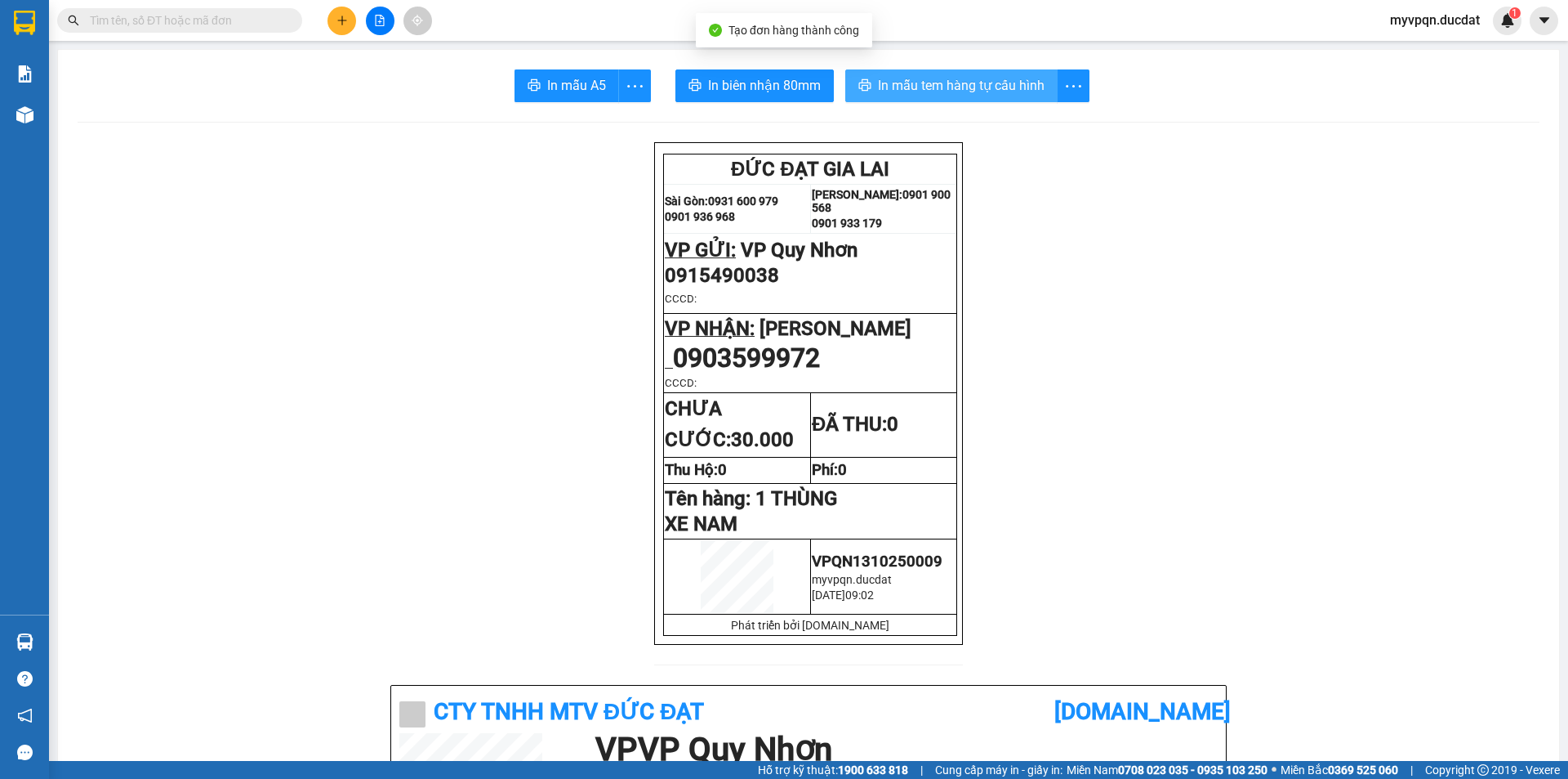
click at [909, 79] on span "In mẫu tem hàng tự cấu hình" at bounding box center [961, 85] width 166 height 20
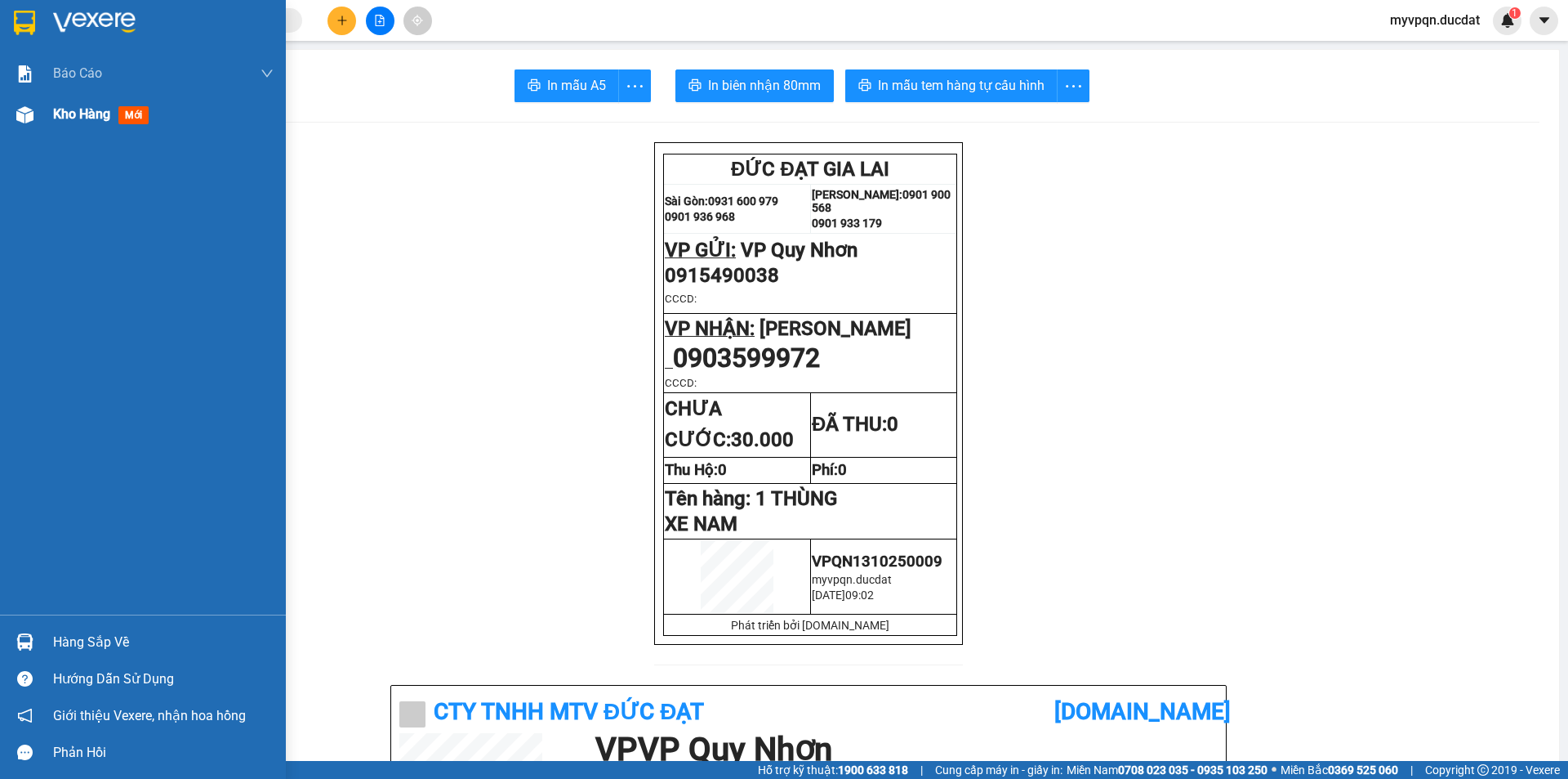
click at [62, 112] on span "Kho hàng" at bounding box center [81, 113] width 57 height 16
